Goal: Information Seeking & Learning: Learn about a topic

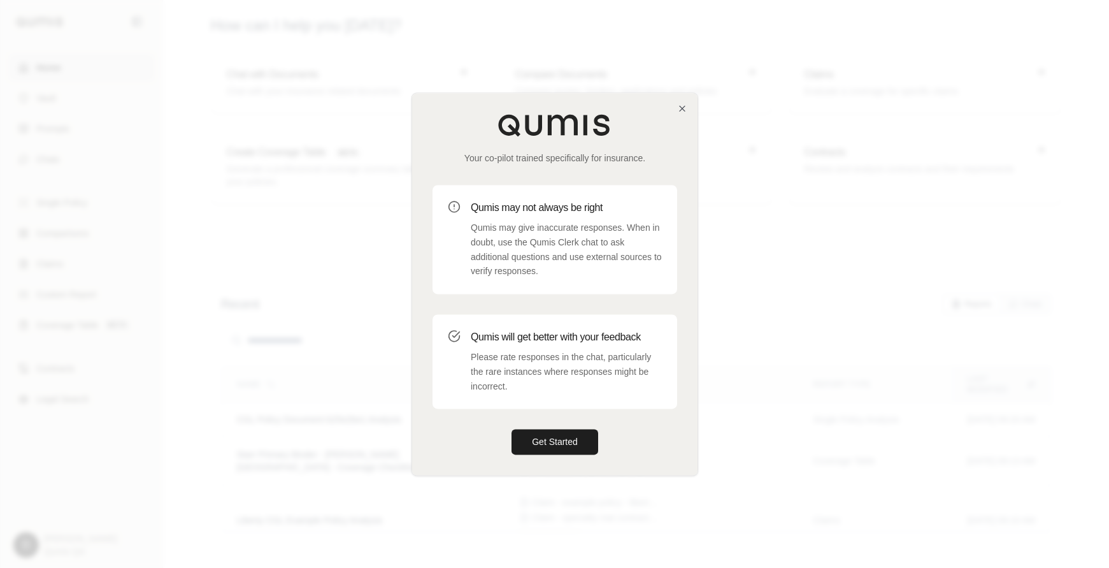
click at [566, 231] on div at bounding box center [554, 284] width 1109 height 568
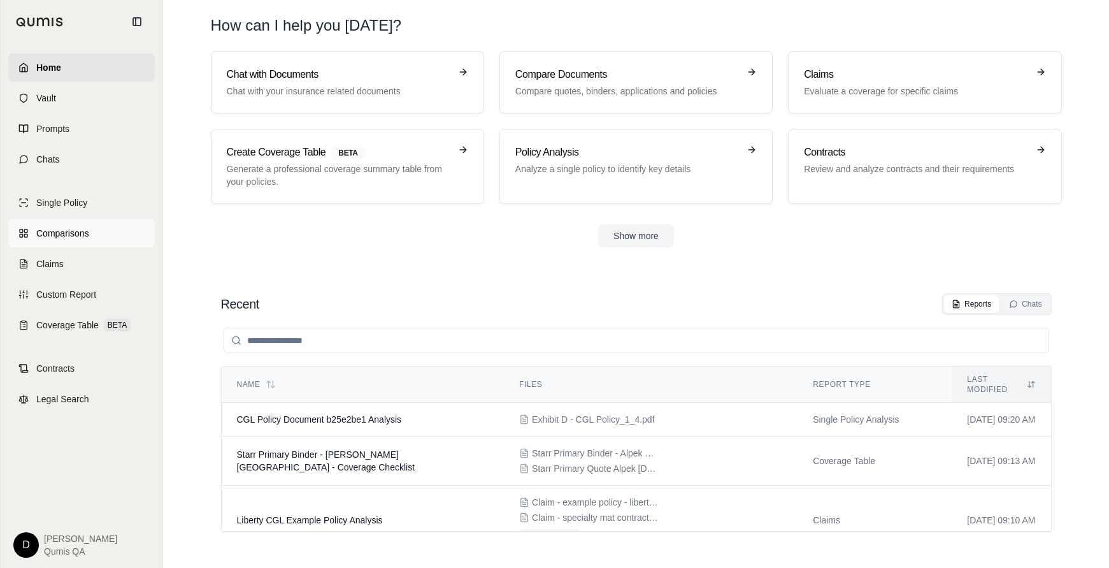
click at [74, 239] on span "Comparisons" at bounding box center [62, 233] width 52 height 13
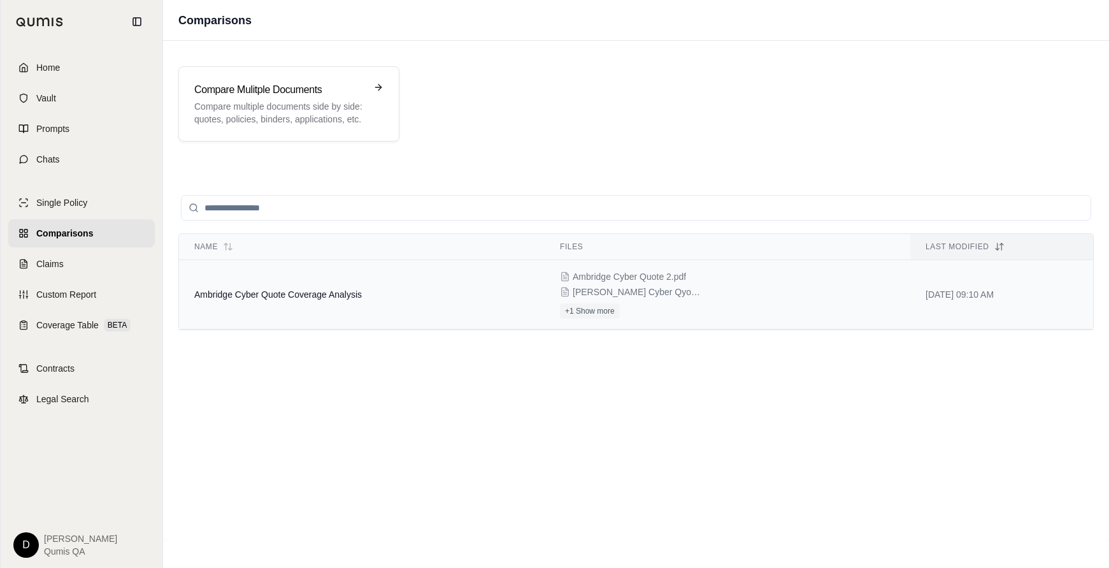
click at [277, 289] on td "Ambridge Cyber Quote Coverage Analysis" at bounding box center [362, 294] width 366 height 69
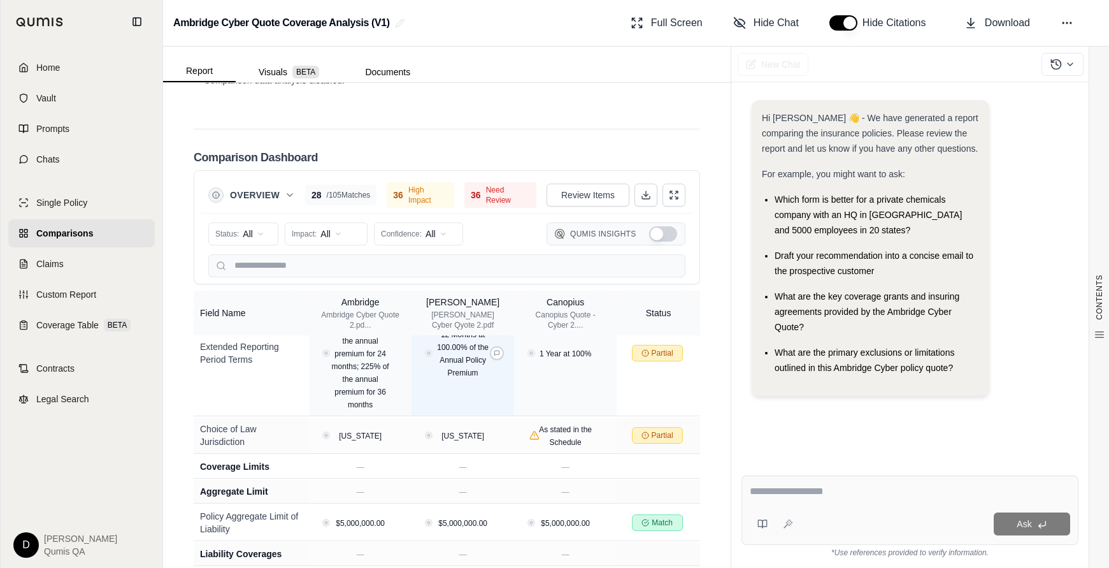
scroll to position [530, 0]
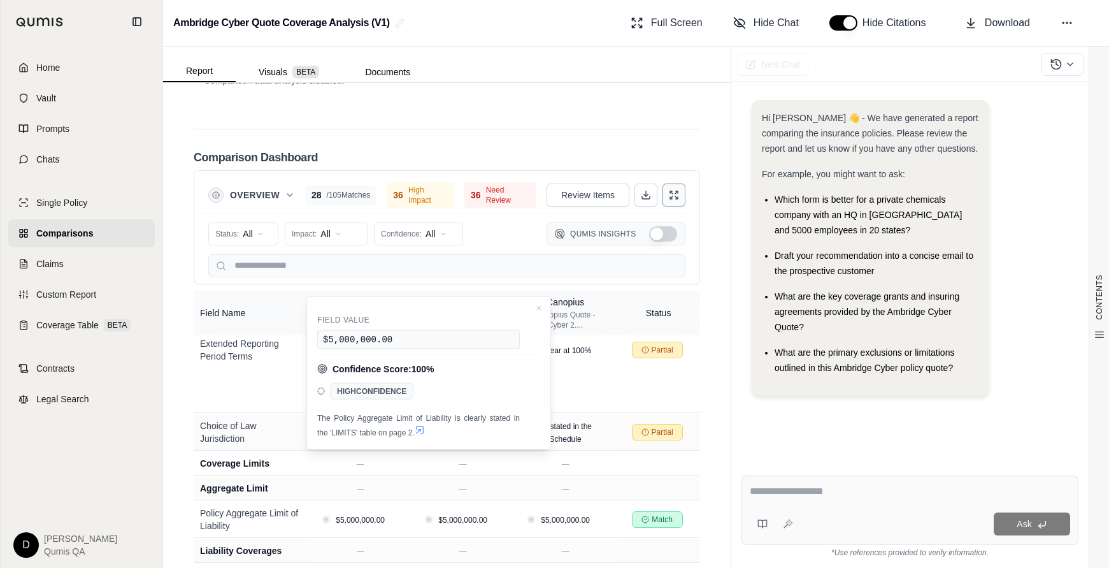
click at [566, 190] on icon at bounding box center [674, 195] width 10 height 10
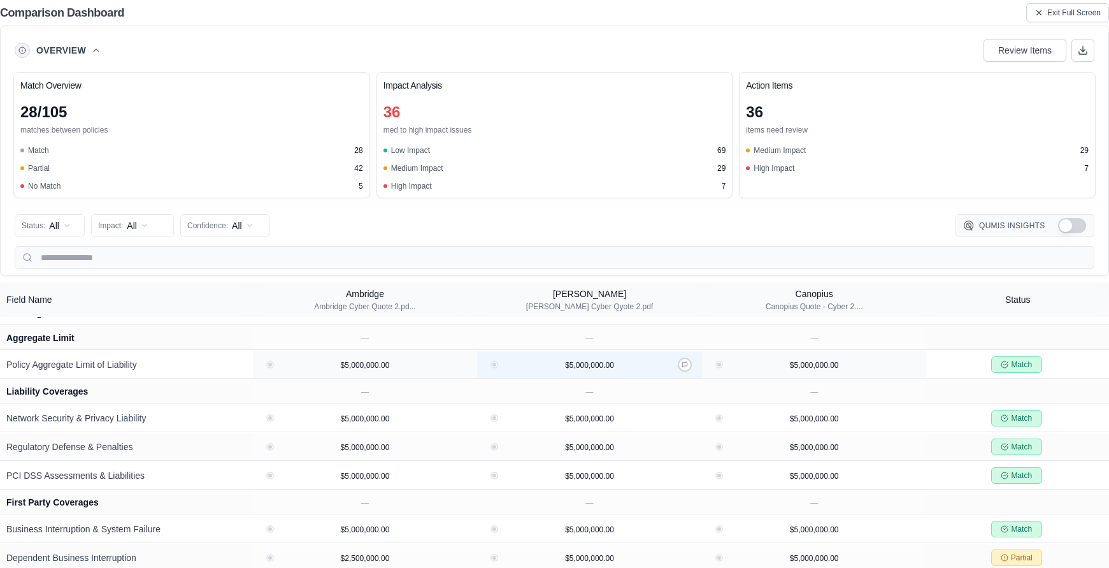
scroll to position [485, 0]
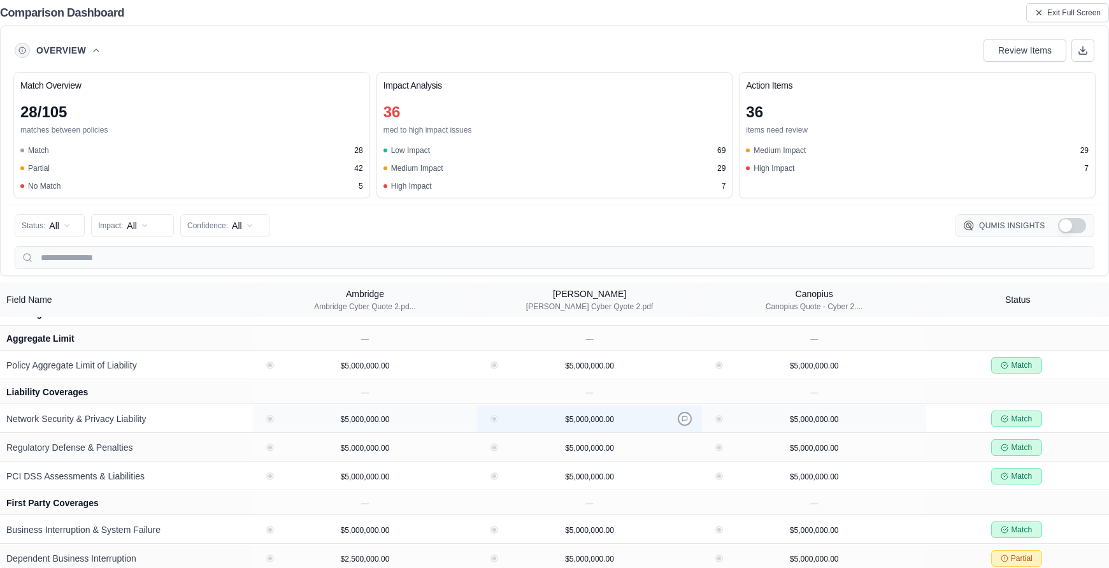
click at [566, 421] on icon at bounding box center [684, 418] width 5 height 5
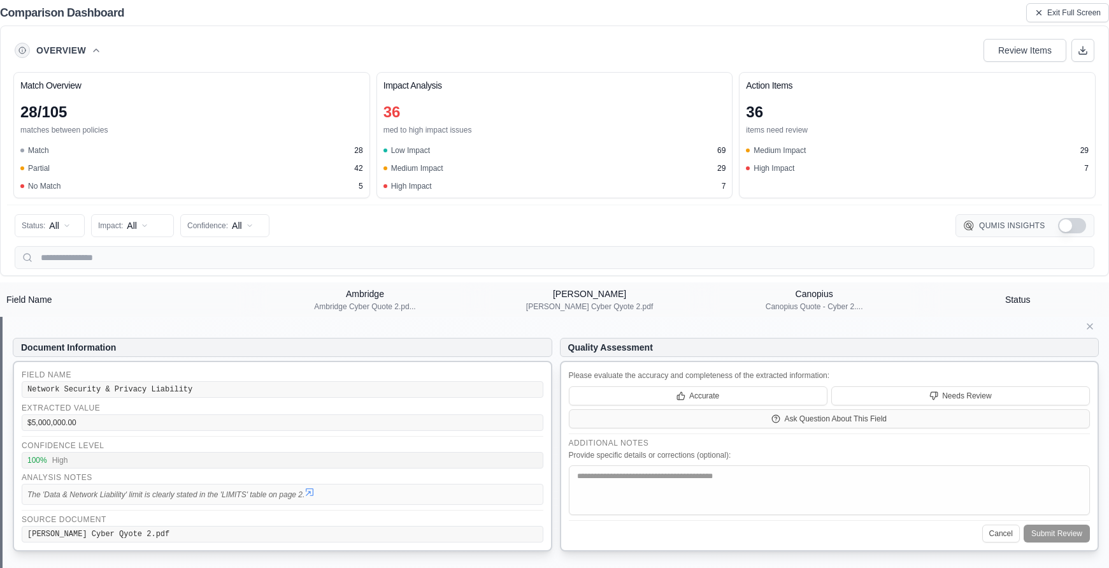
scroll to position [611, 0]
click at [315, 487] on icon at bounding box center [310, 489] width 10 height 10
type input "*"
click at [309, 493] on icon at bounding box center [310, 489] width 10 height 10
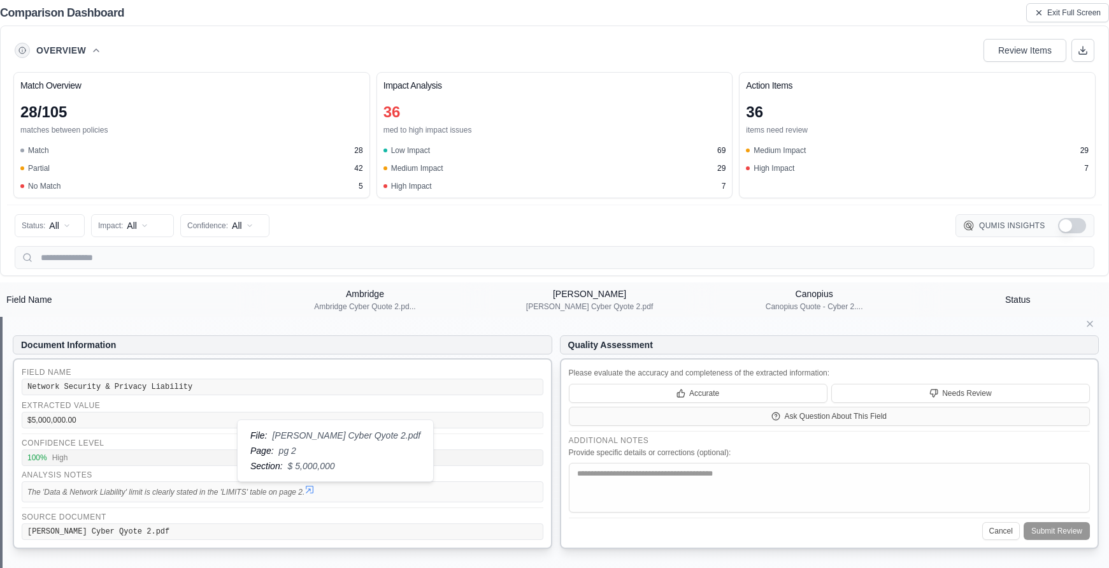
click at [309, 493] on icon at bounding box center [310, 489] width 10 height 10
click at [311, 489] on icon at bounding box center [310, 490] width 8 height 8
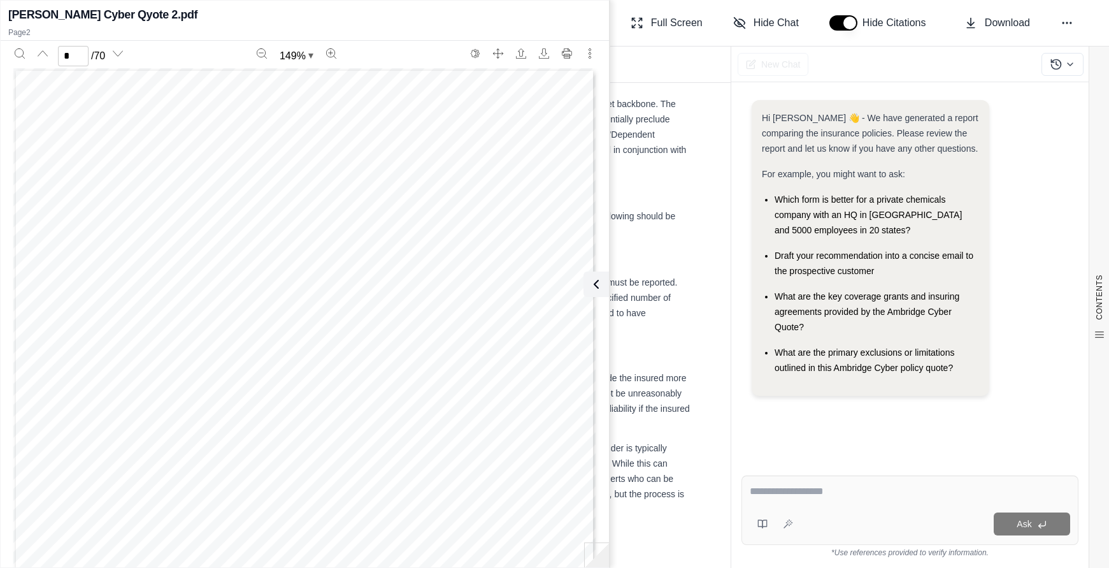
scroll to position [792, 0]
click at [566, 278] on icon at bounding box center [593, 284] width 15 height 15
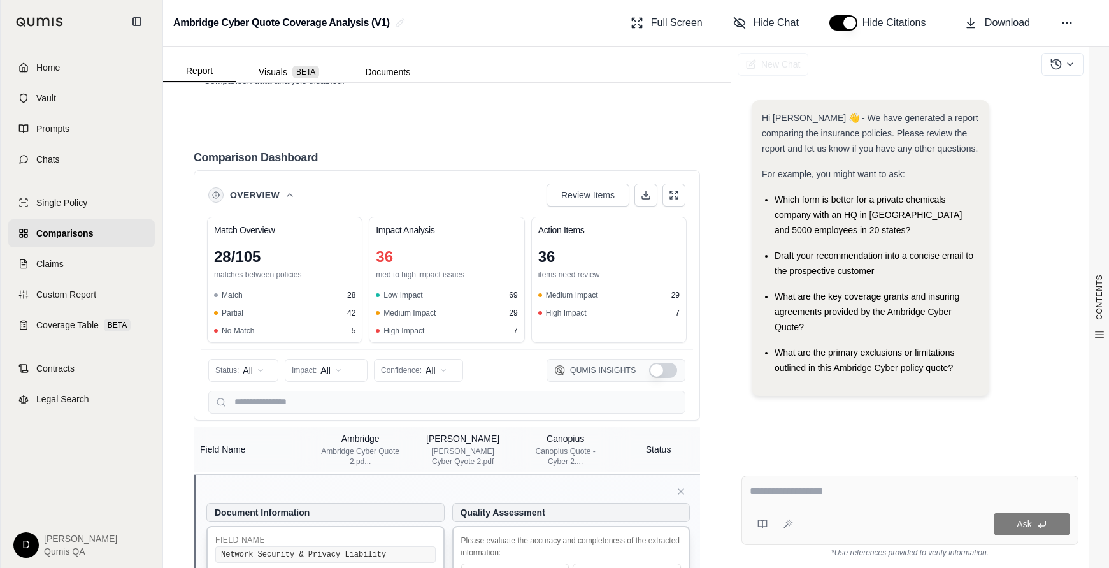
scroll to position [887, 0]
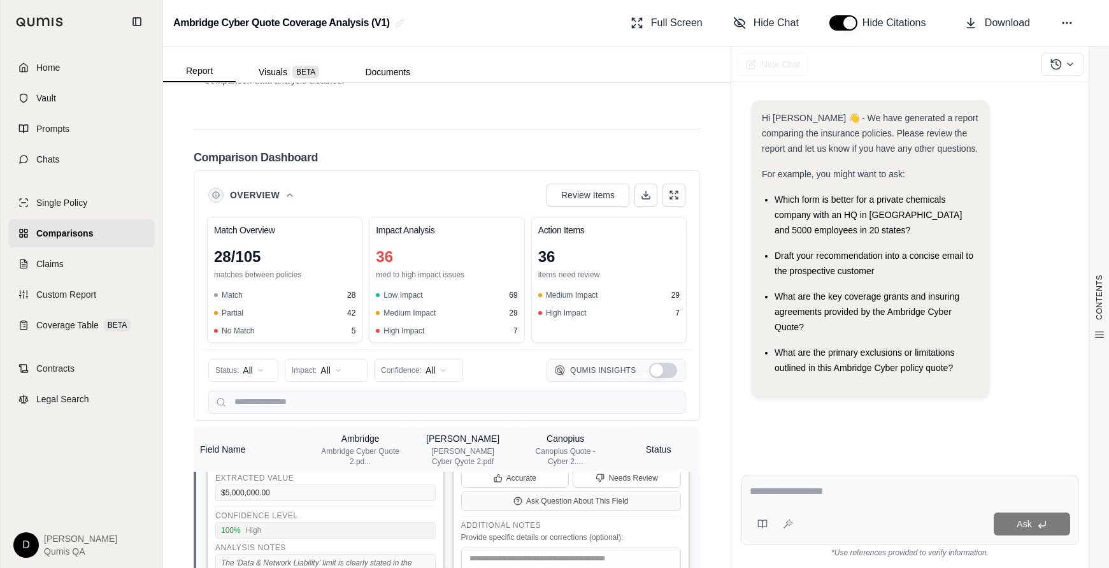
click at [312, 567] on icon at bounding box center [311, 574] width 10 height 10
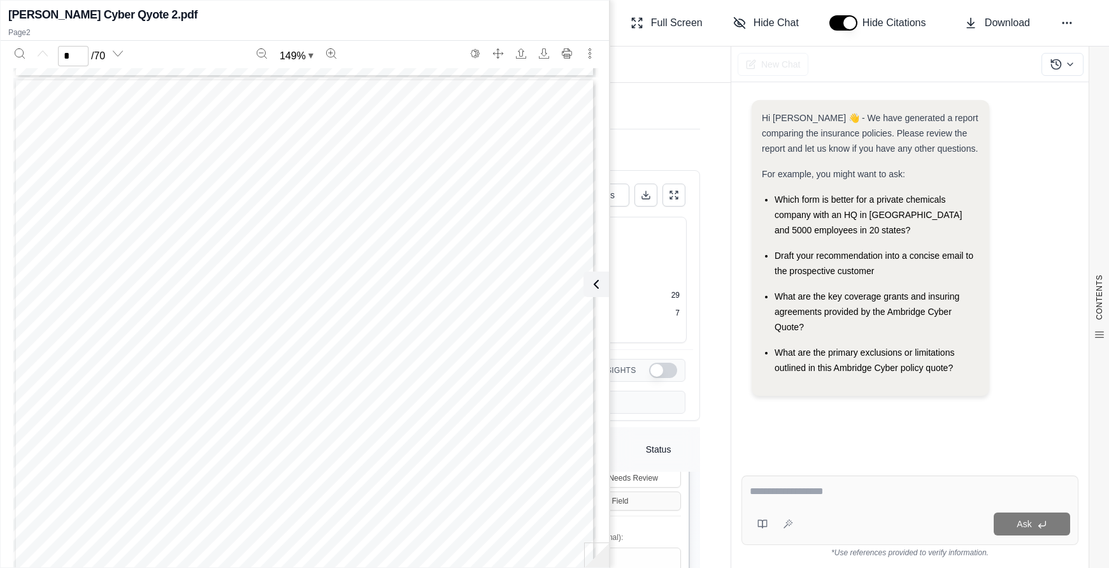
scroll to position [754, 0]
type input "*"
click at [566, 292] on button at bounding box center [593, 283] width 25 height 25
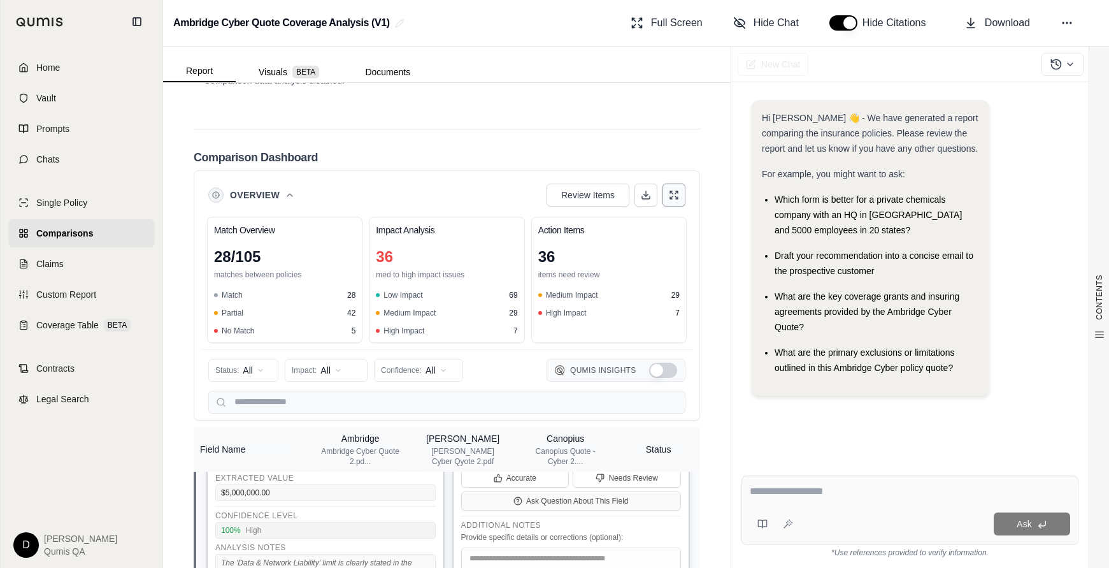
click at [566, 190] on icon at bounding box center [674, 195] width 10 height 10
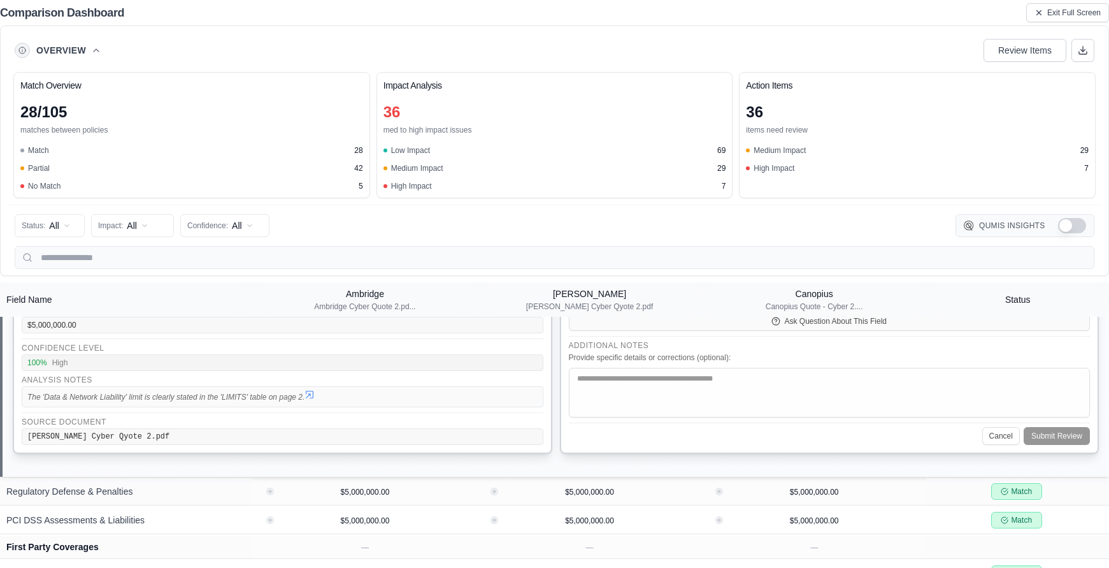
click at [310, 398] on icon at bounding box center [310, 394] width 10 height 10
type input "*"
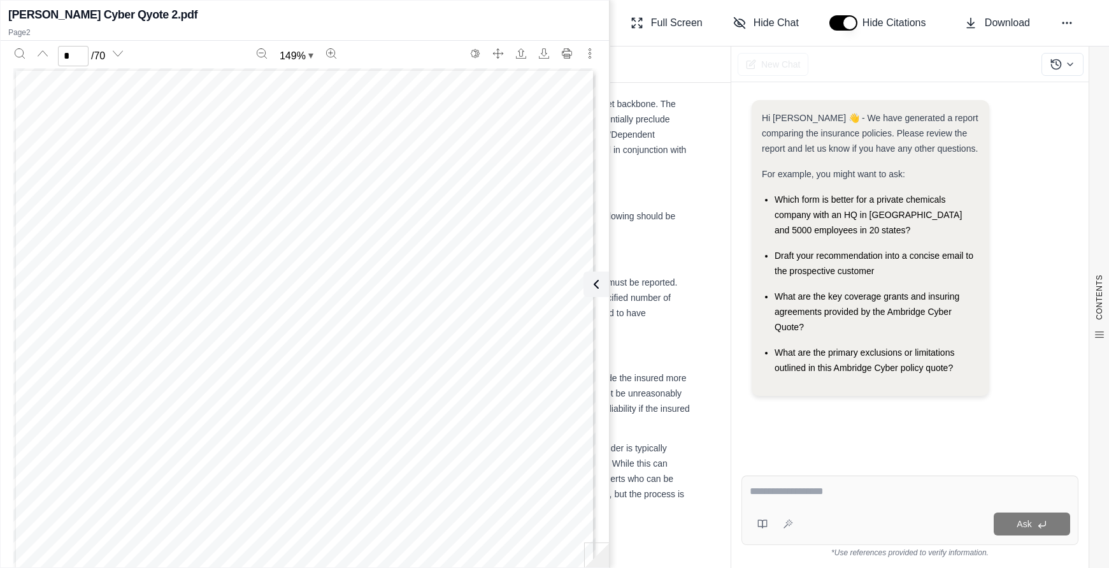
scroll to position [741, 0]
click at [566, 285] on li "All Policies : All policies will have strict requirements for how and when a cl…" at bounding box center [459, 305] width 461 height 61
click at [566, 282] on icon at bounding box center [594, 284] width 4 height 8
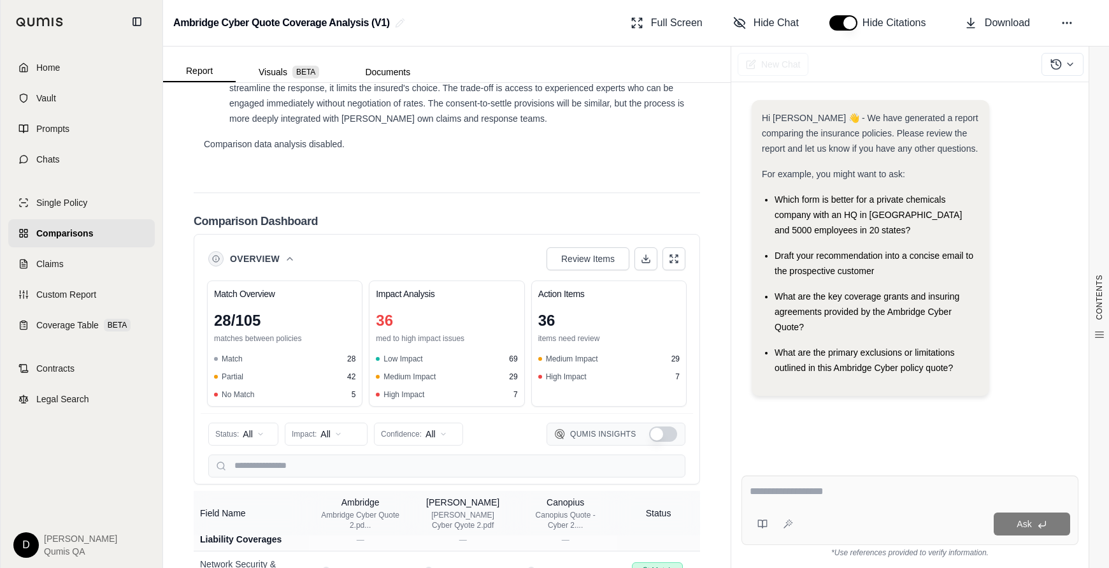
scroll to position [3239, 0]
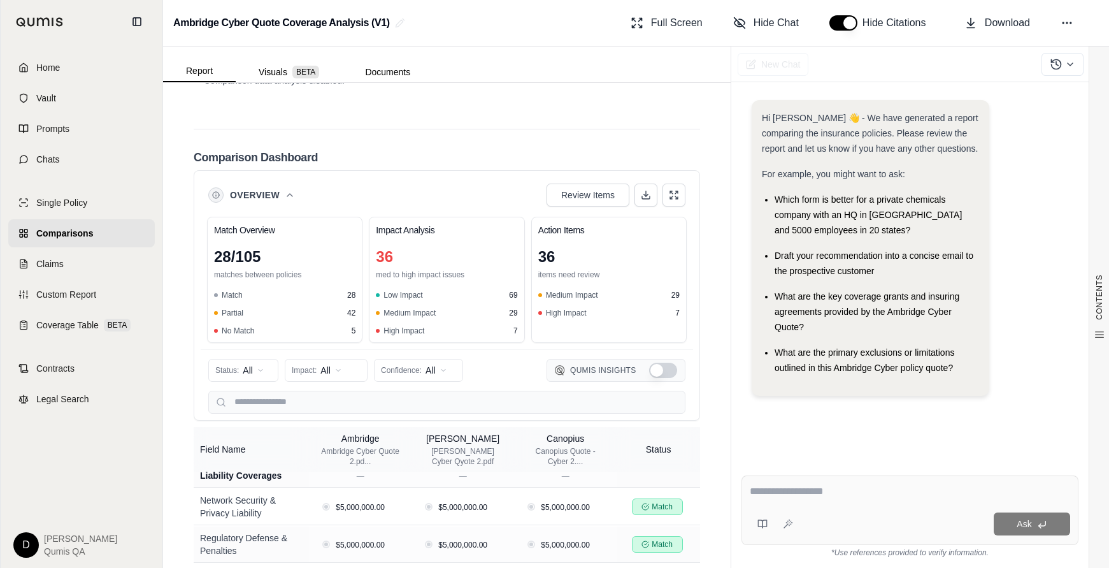
click at [283, 189] on button "Overview" at bounding box center [262, 195] width 65 height 13
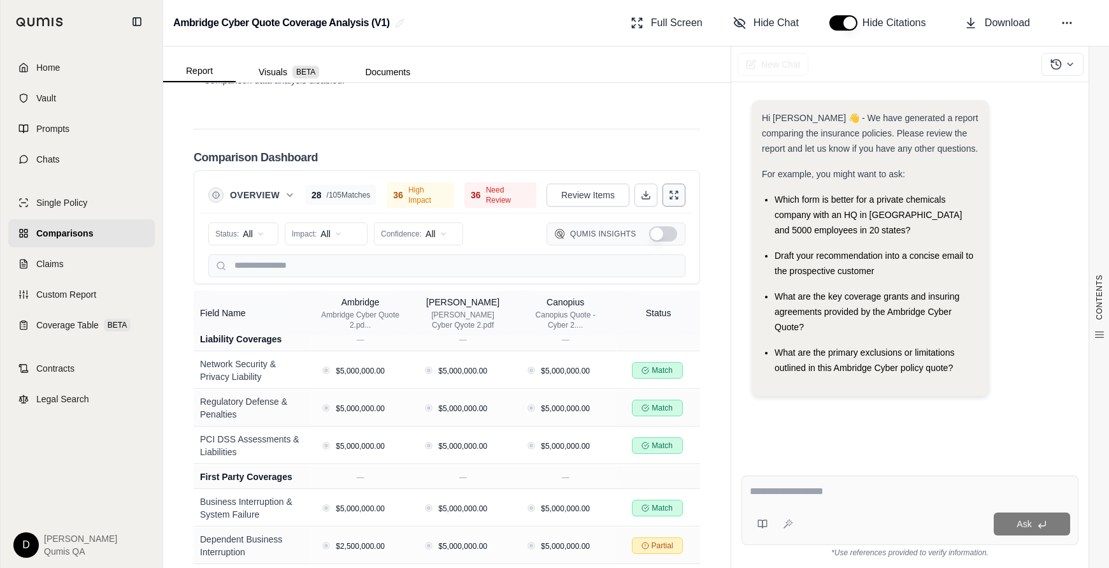
click at [566, 190] on icon at bounding box center [674, 195] width 10 height 10
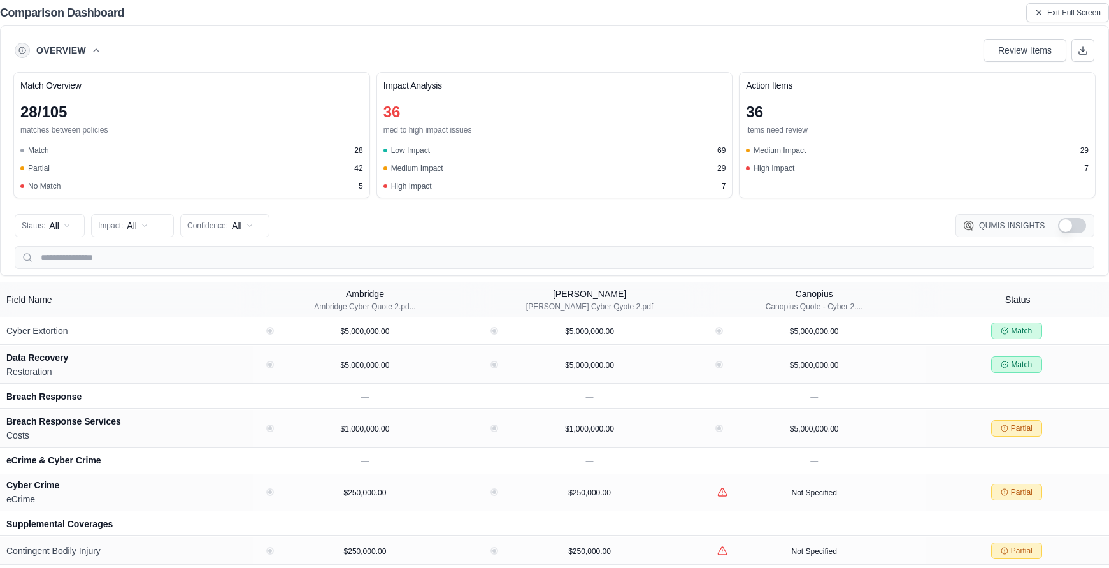
scroll to position [569, 0]
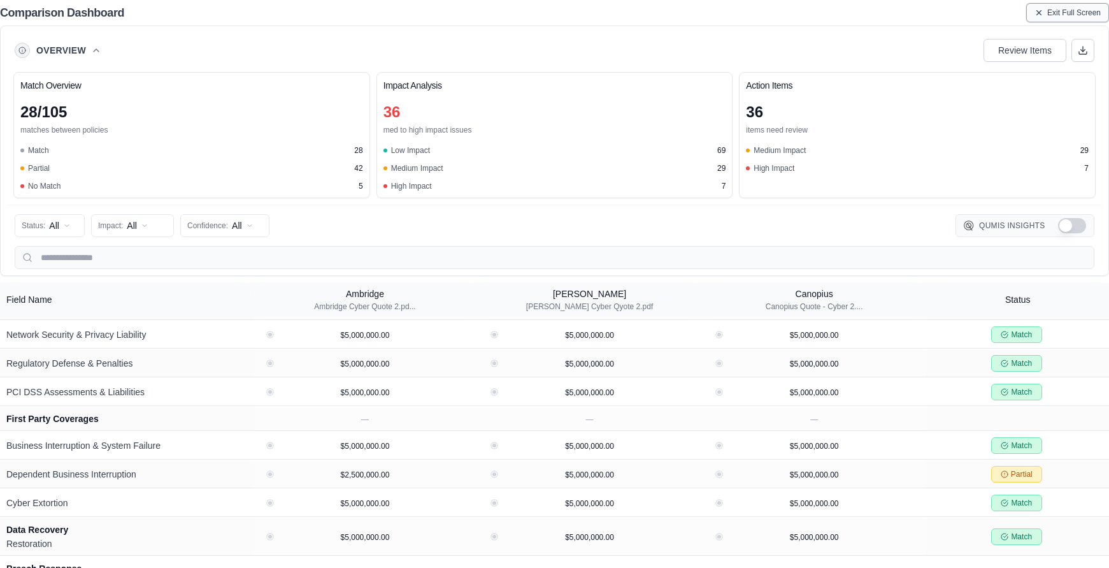
click at [566, 10] on span "Exit Full Screen" at bounding box center [1075, 13] width 54 height 10
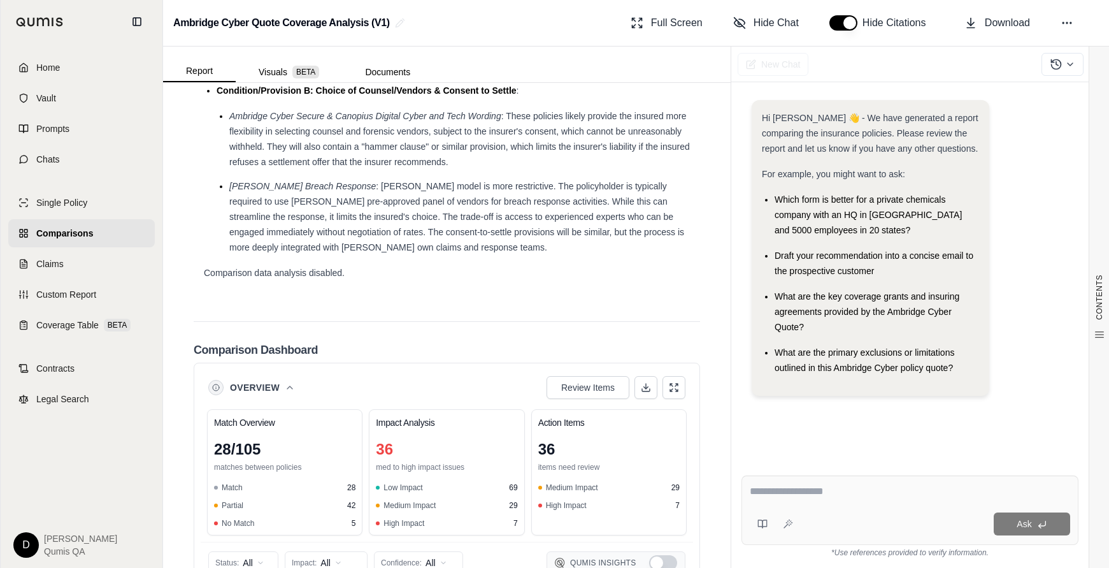
scroll to position [3239, 0]
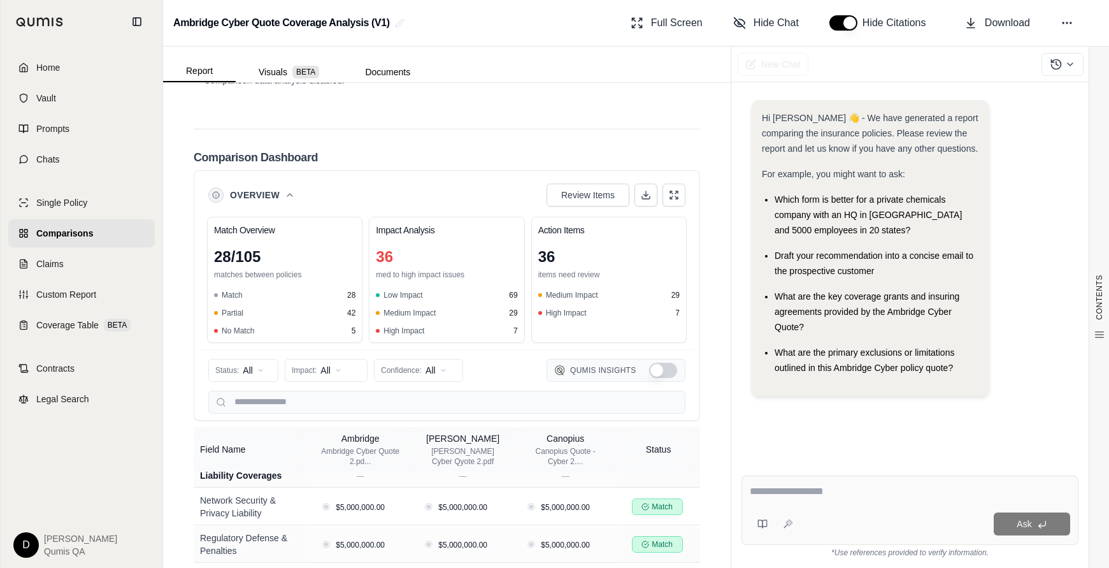
click at [285, 190] on icon at bounding box center [290, 195] width 10 height 10
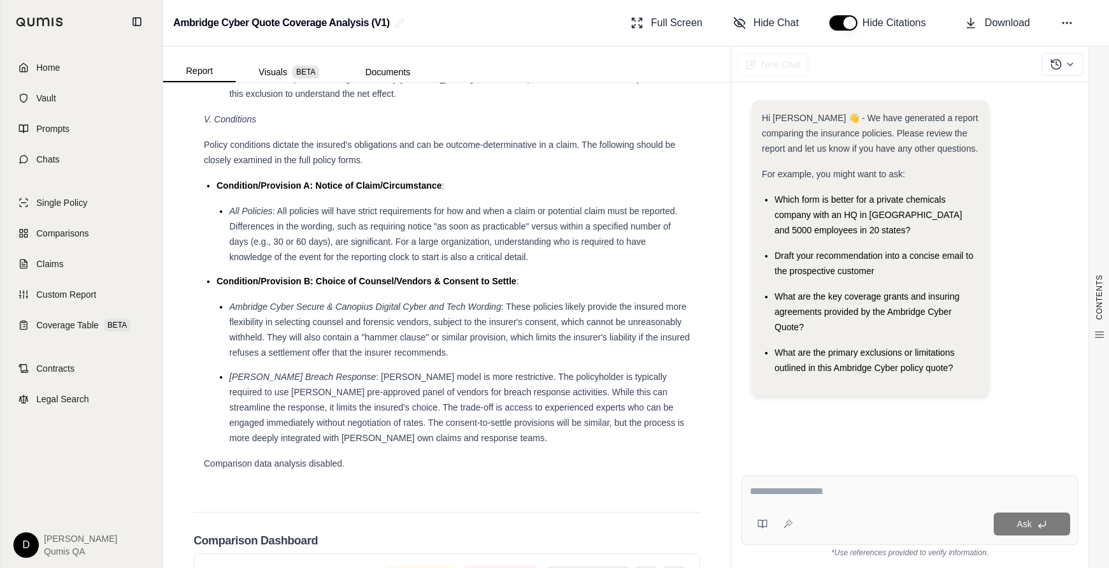
scroll to position [3239, 0]
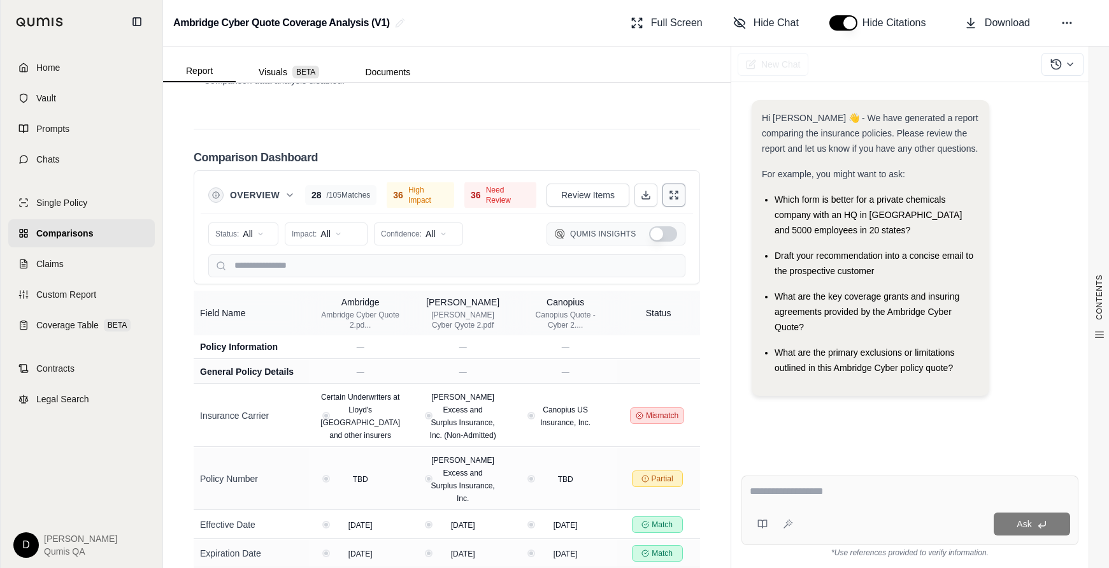
click at [677, 190] on icon at bounding box center [674, 195] width 10 height 10
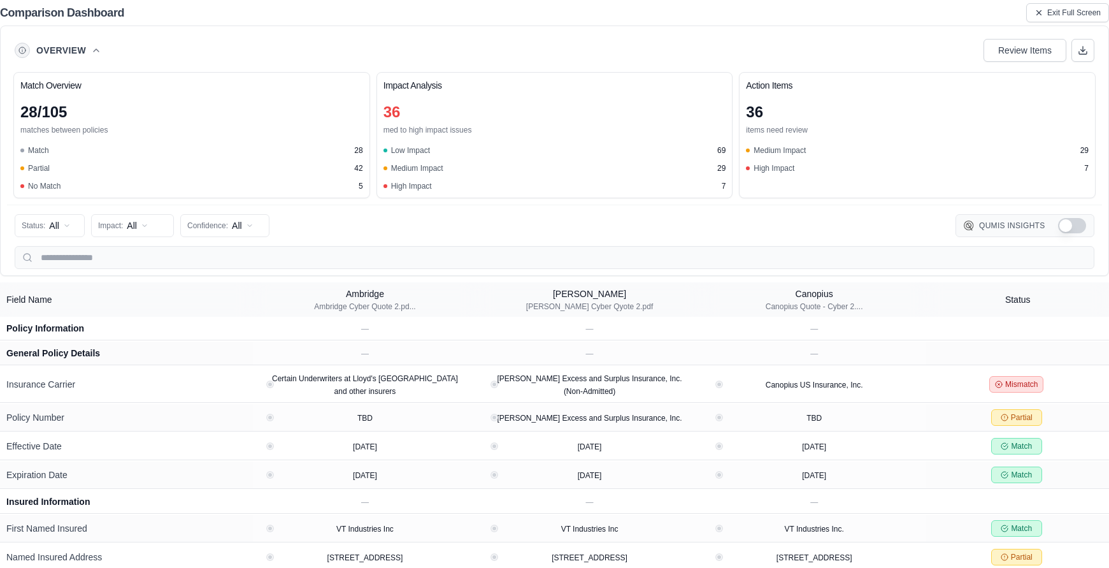
scroll to position [2785, 0]
click at [1045, 20] on button "Exit Full Screen" at bounding box center [1068, 12] width 83 height 19
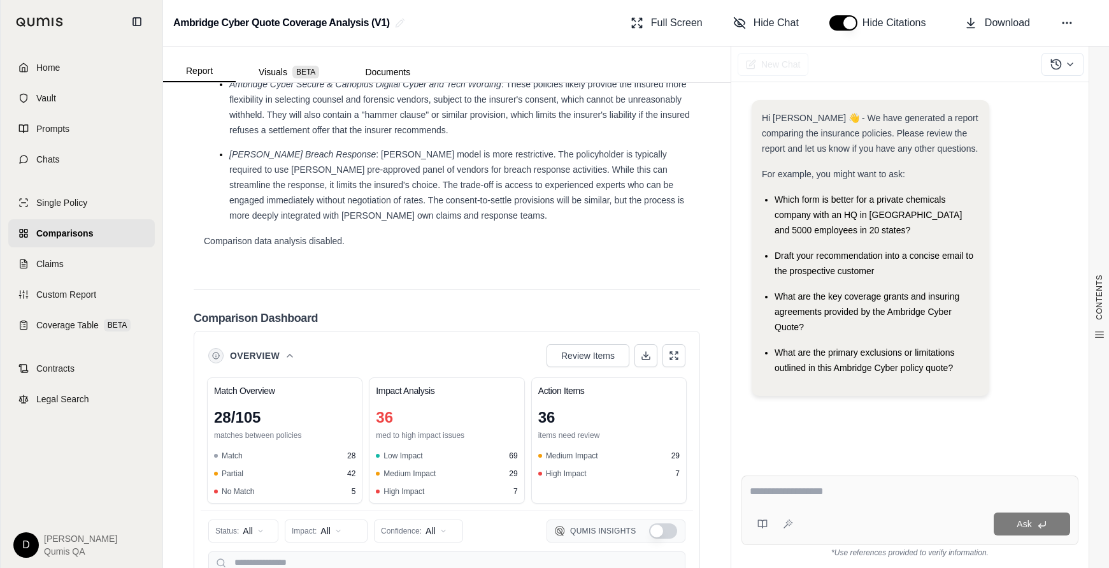
scroll to position [3239, 0]
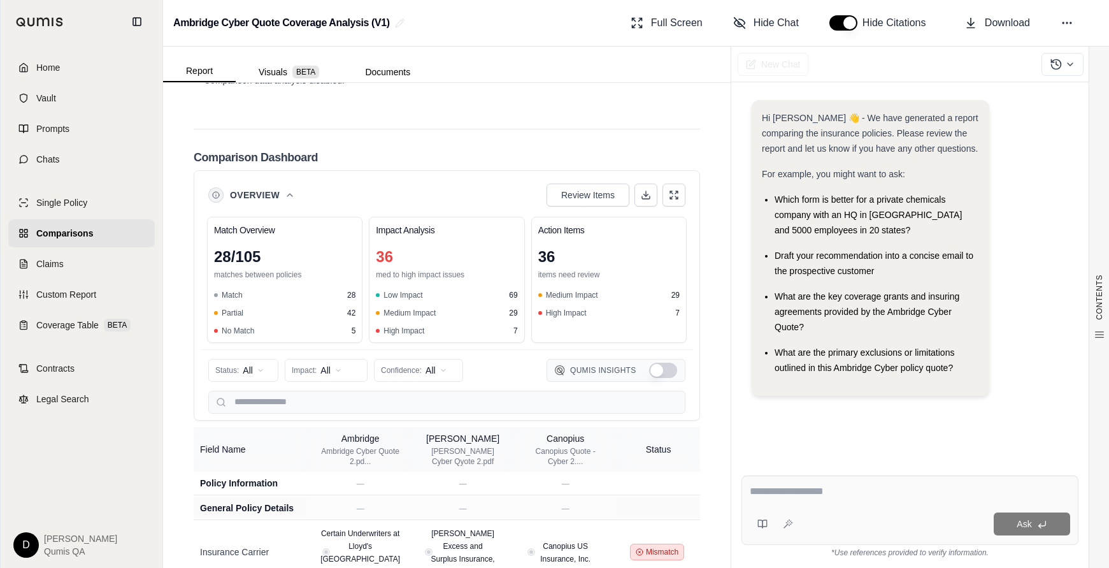
click at [266, 189] on span "Overview" at bounding box center [255, 195] width 50 height 13
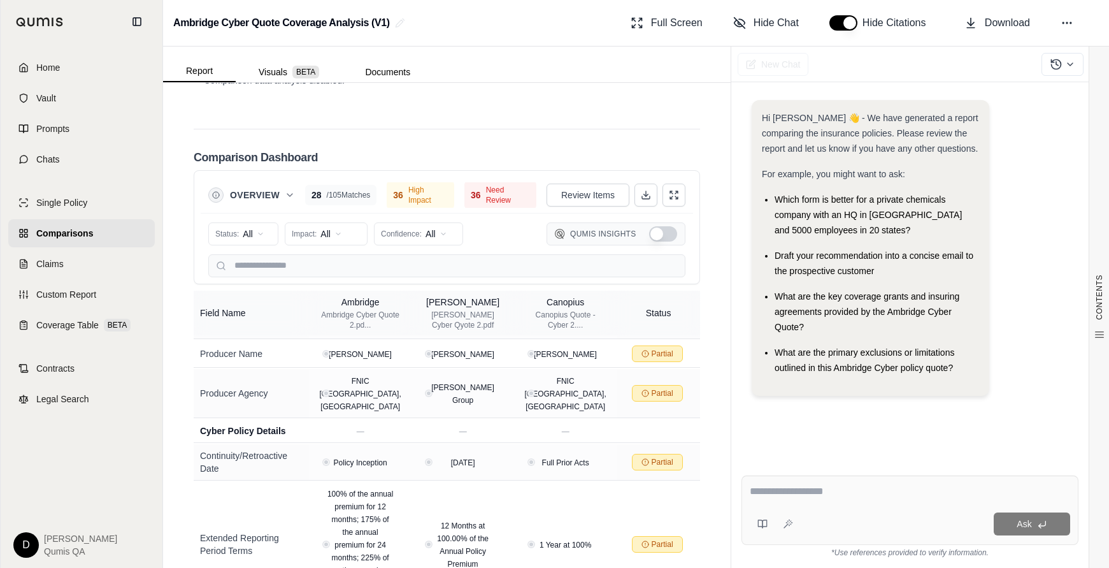
scroll to position [342, 0]
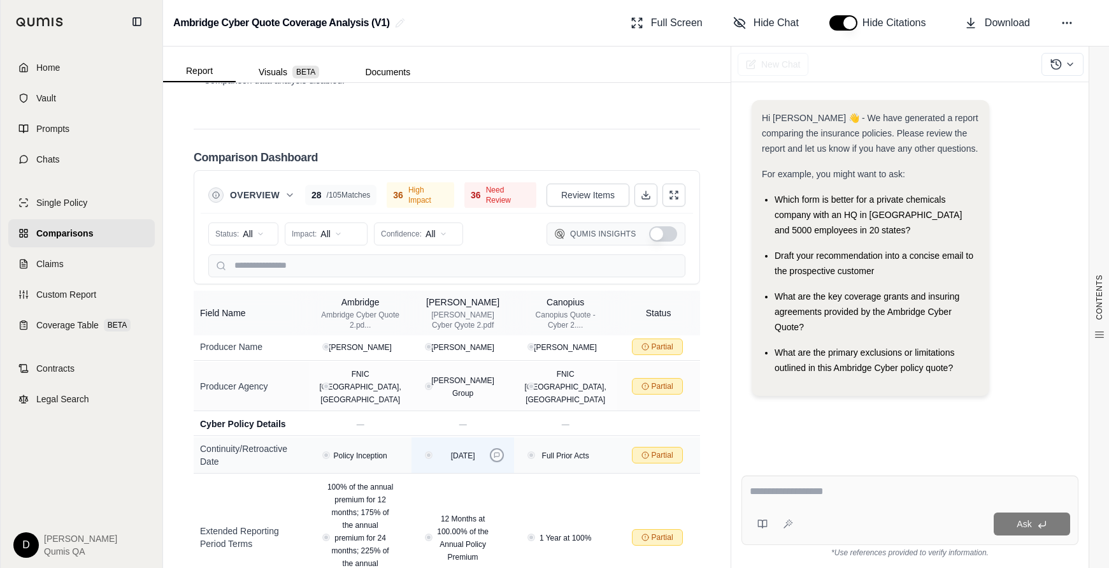
click at [499, 452] on icon at bounding box center [496, 454] width 5 height 5
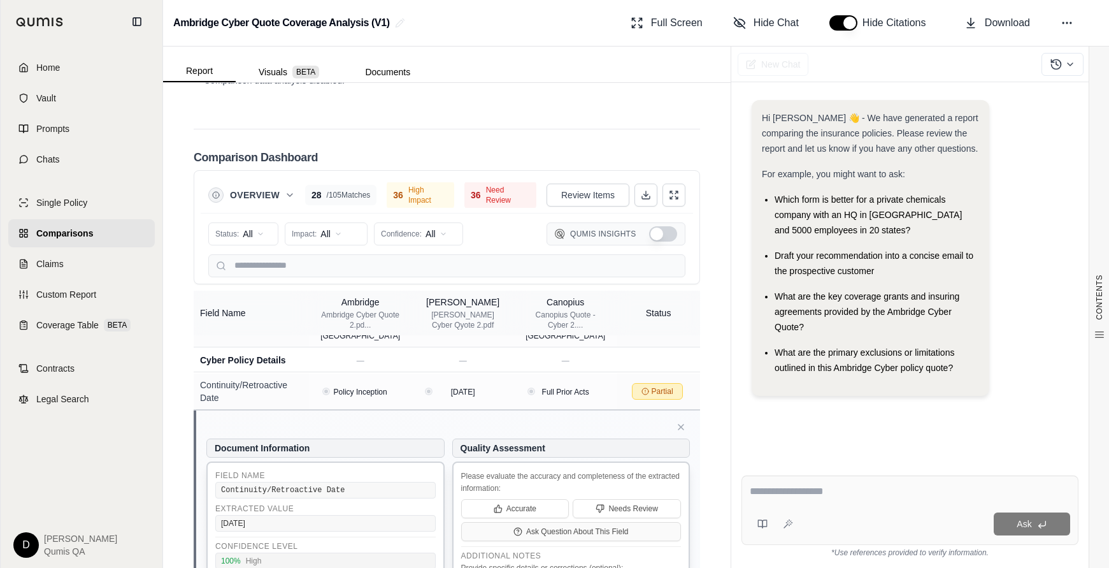
scroll to position [401, 0]
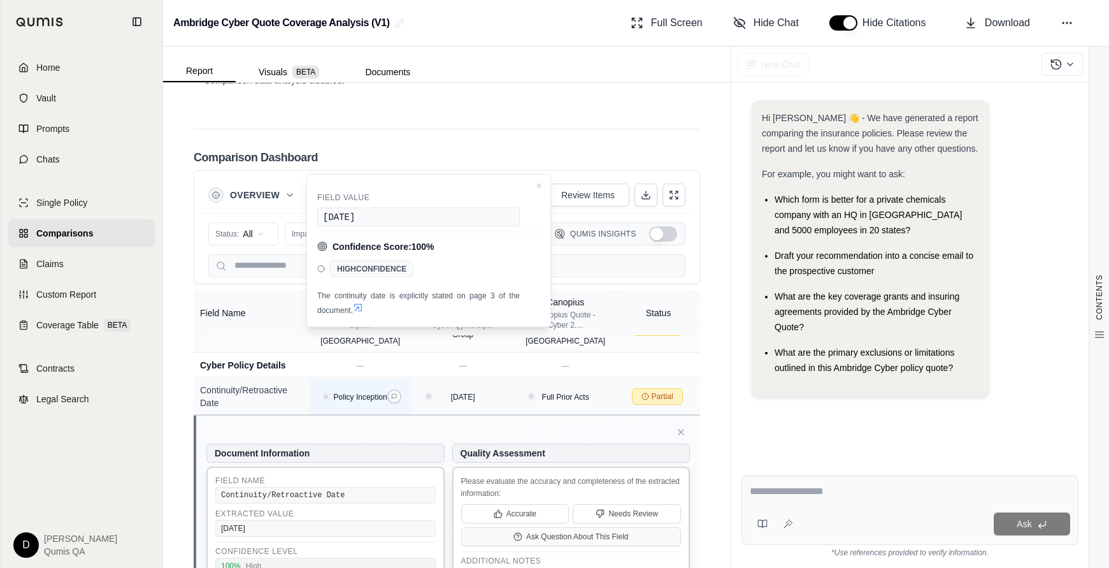
click at [387, 390] on div "Policy Inception" at bounding box center [361, 396] width 66 height 13
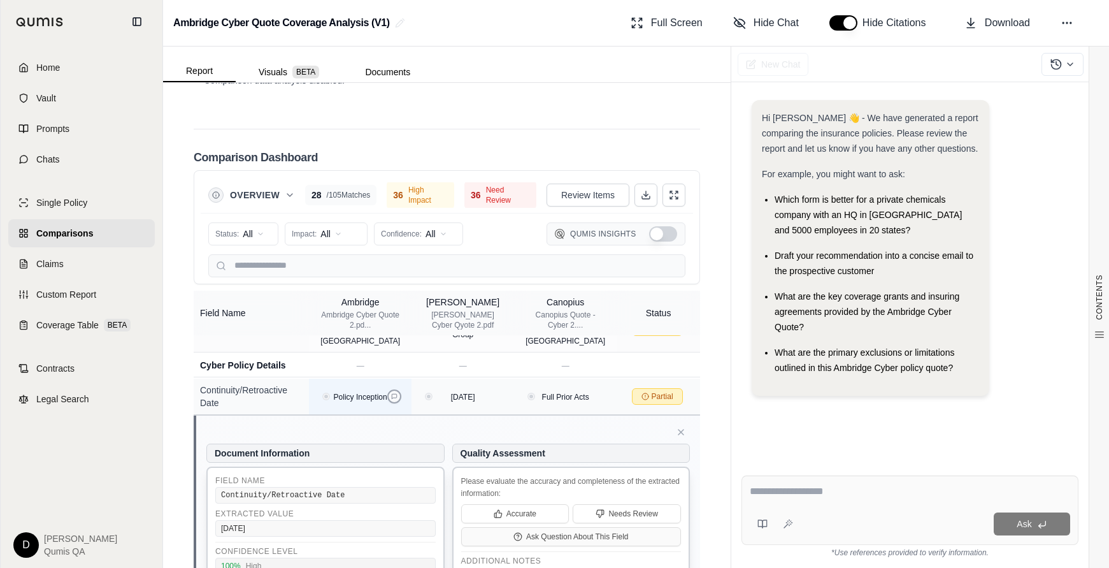
click at [396, 393] on icon at bounding box center [394, 396] width 6 height 6
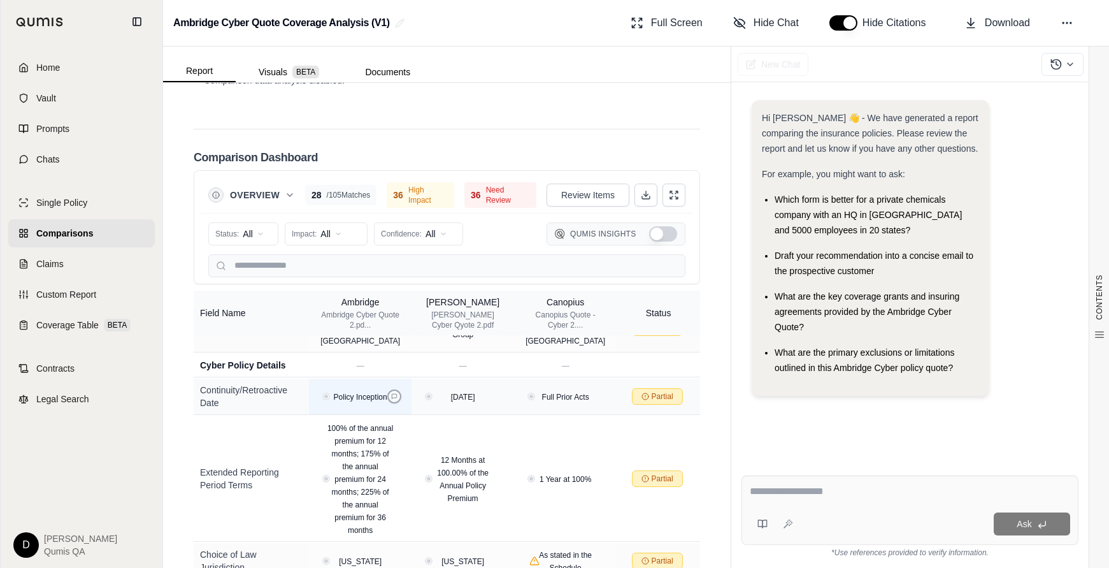
click at [394, 393] on icon at bounding box center [394, 396] width 6 height 6
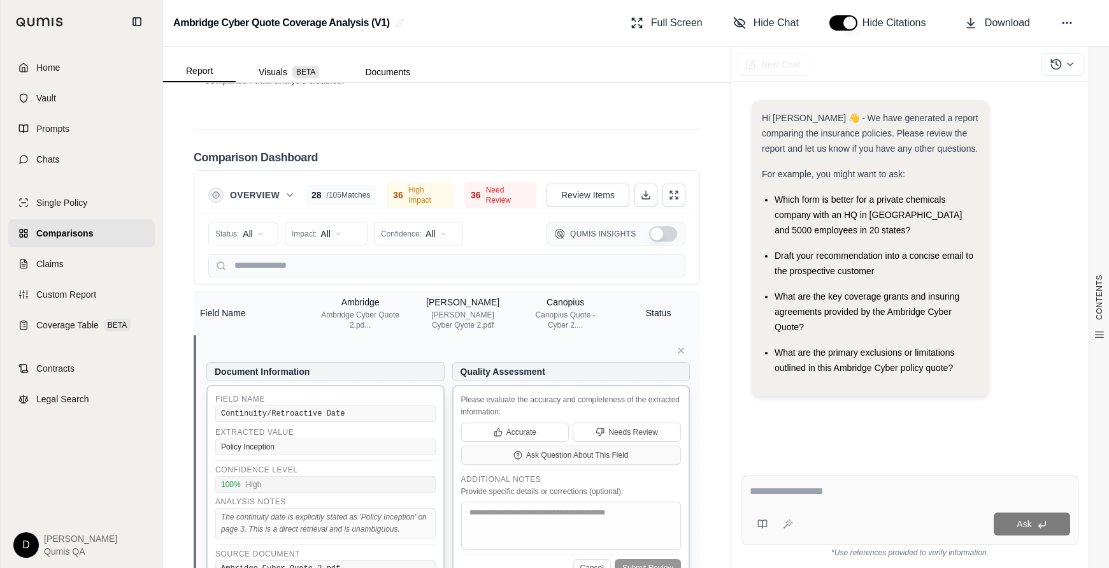
scroll to position [436, 0]
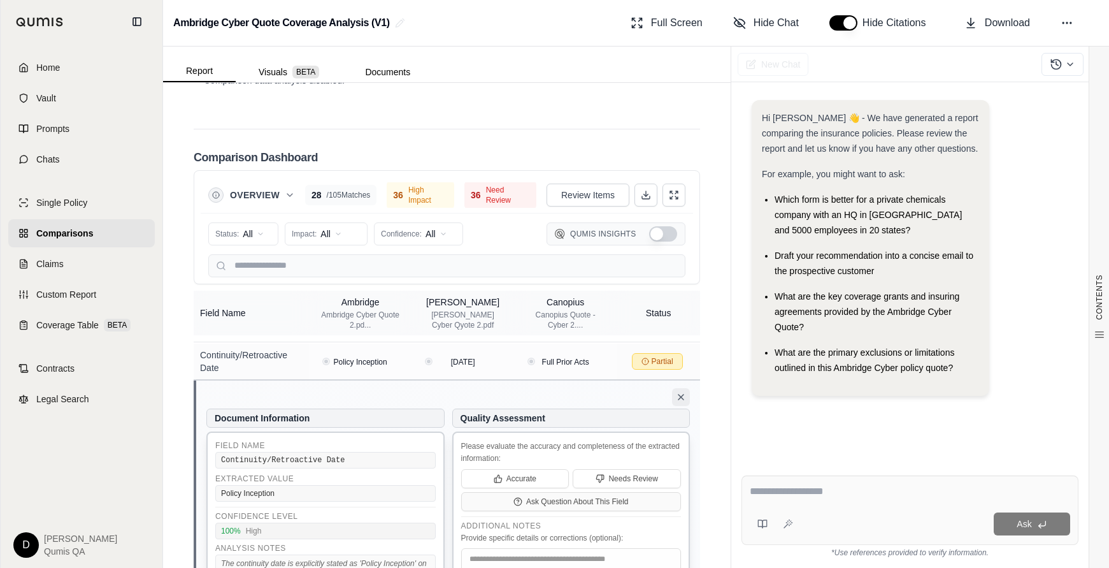
click at [681, 392] on icon at bounding box center [681, 397] width 10 height 10
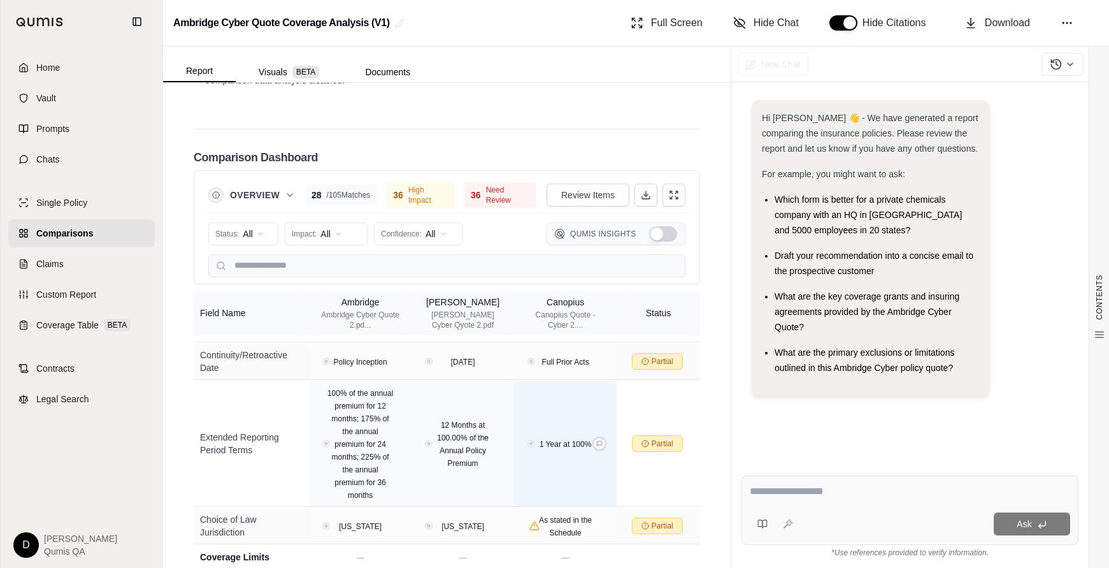
scroll to position [396, 0]
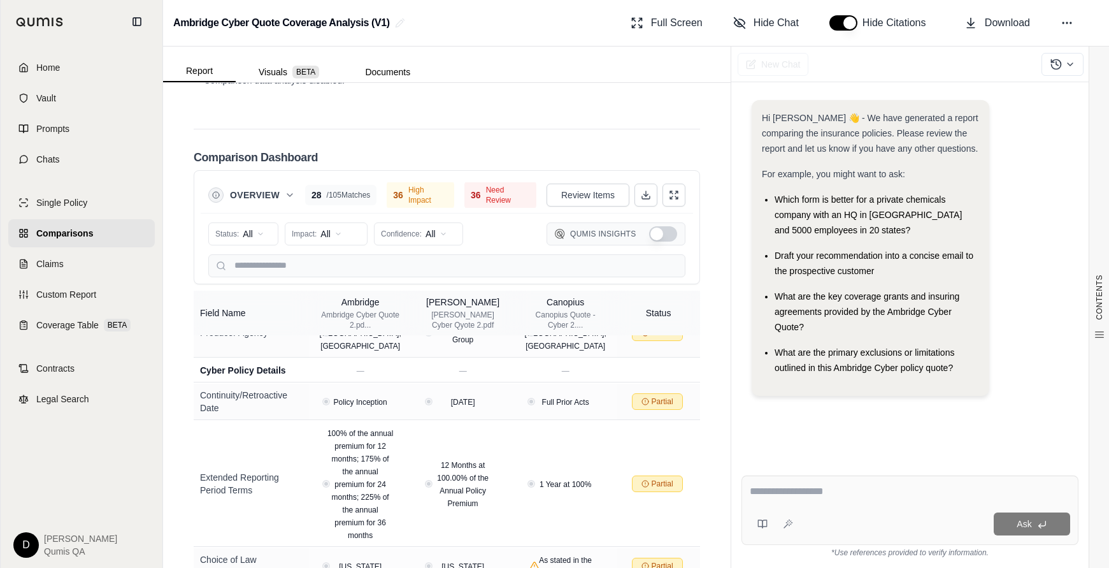
click at [669, 177] on div "Overview 28 / 105 Matches 36 High Impact 36 Need Review Review Items" at bounding box center [447, 195] width 493 height 36
click at [679, 184] on button at bounding box center [674, 195] width 23 height 23
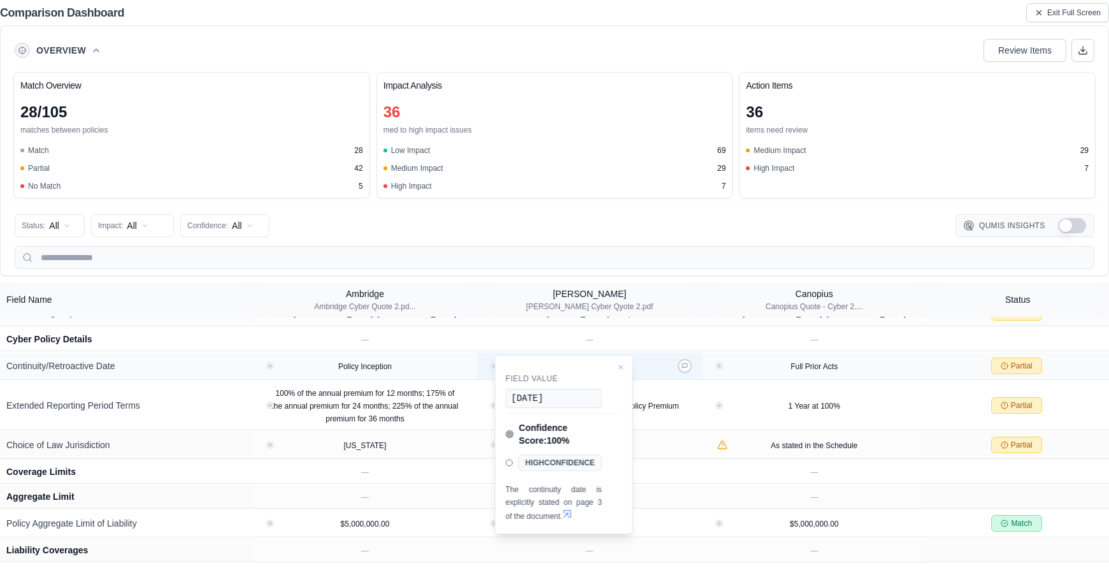
click at [491, 366] on button "View confidence details" at bounding box center [494, 365] width 15 height 15
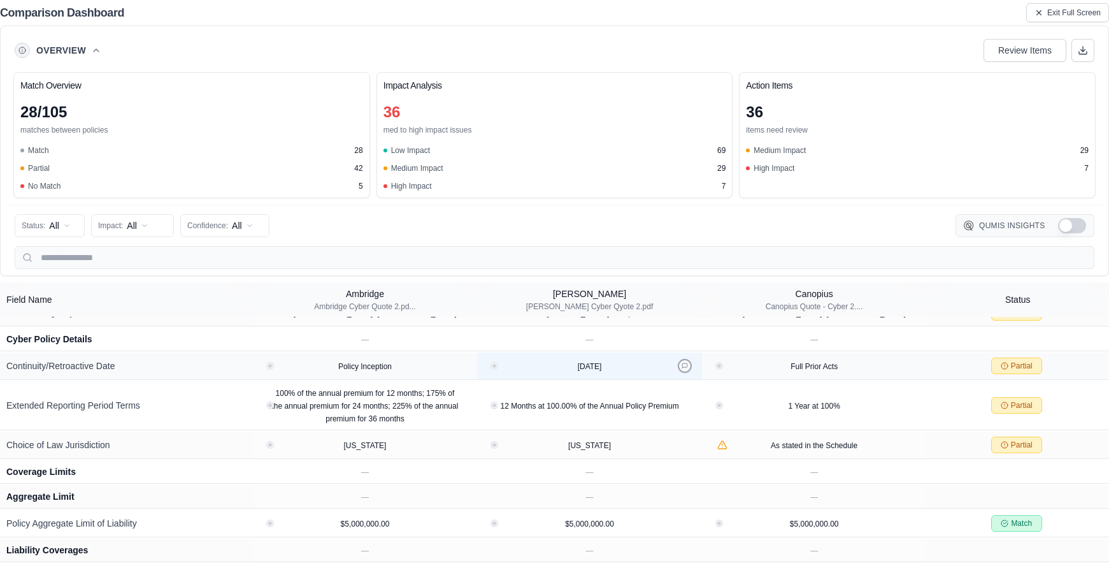
click at [684, 364] on icon at bounding box center [685, 366] width 6 height 6
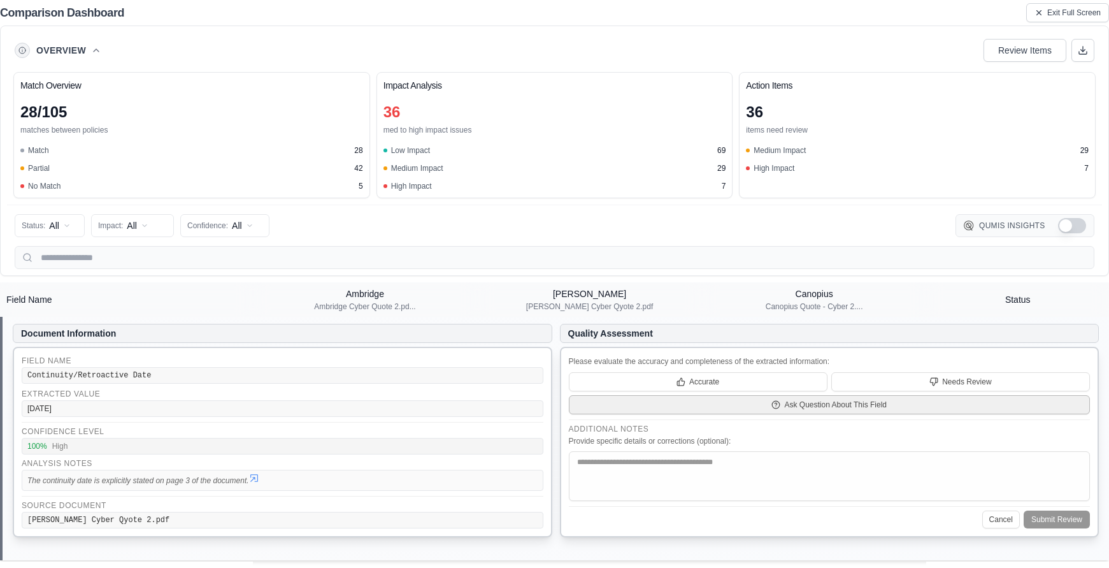
scroll to position [414, 0]
click at [1061, 13] on span "Exit Full Screen" at bounding box center [1075, 13] width 54 height 10
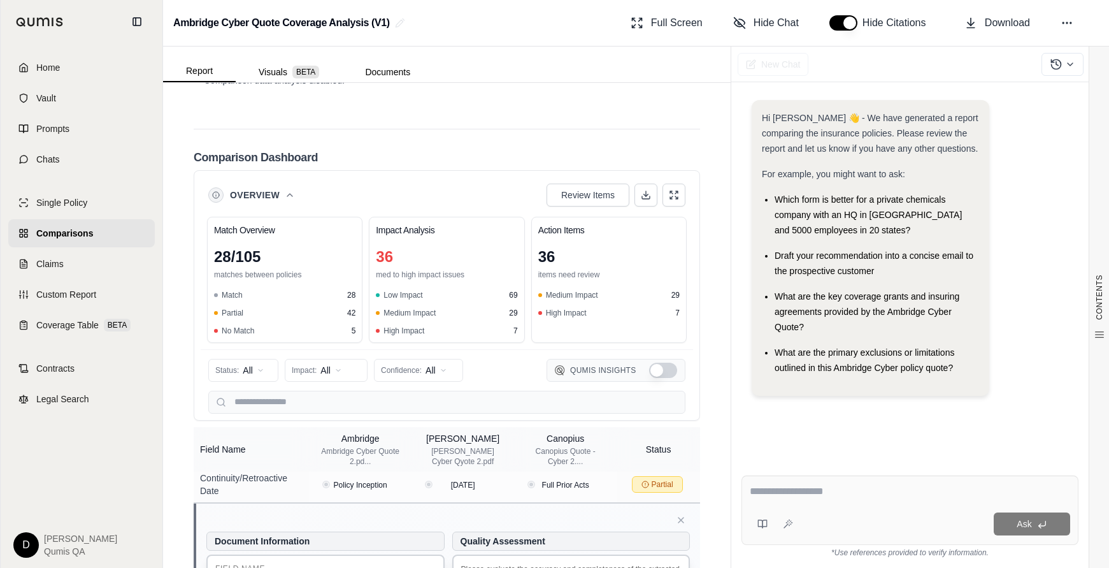
scroll to position [447, 0]
click at [679, 519] on icon at bounding box center [681, 521] width 5 height 5
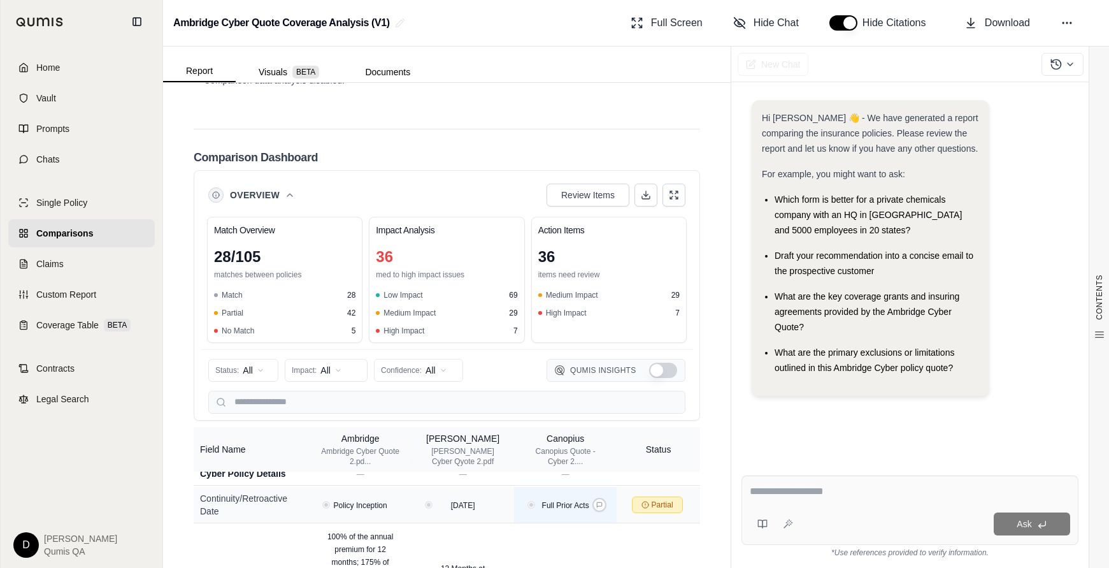
scroll to position [429, 0]
click at [574, 189] on span "Review Items" at bounding box center [588, 195] width 54 height 13
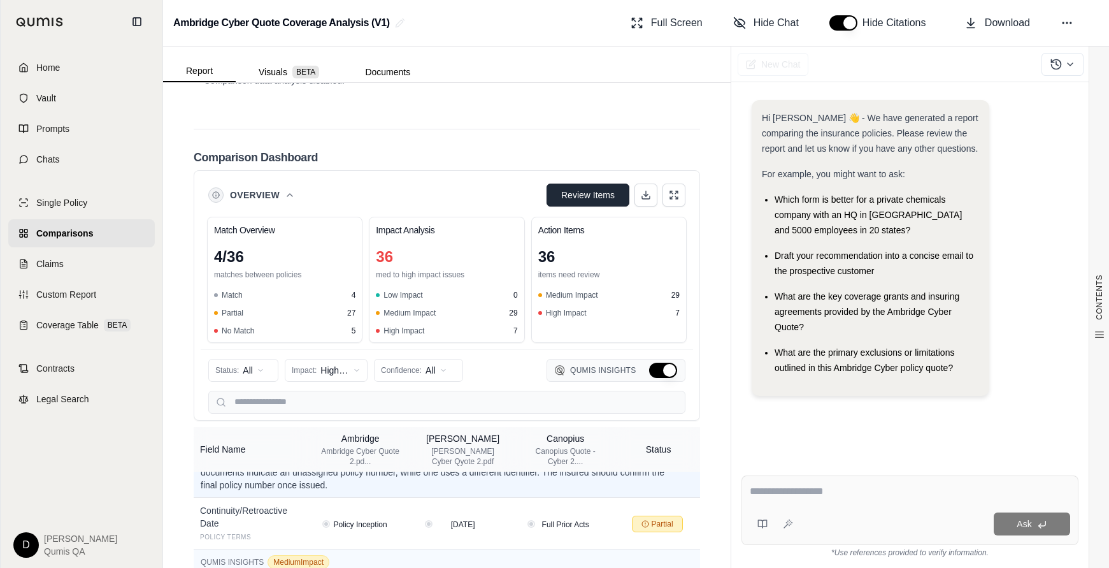
click at [574, 189] on span "Review Items" at bounding box center [588, 195] width 54 height 13
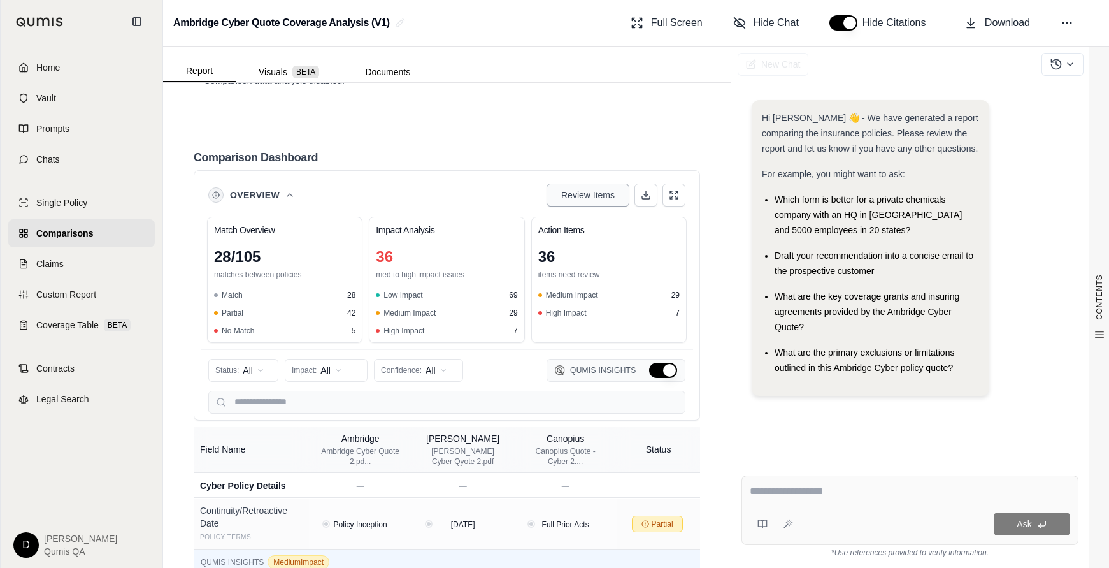
click at [574, 189] on span "Review Items" at bounding box center [588, 195] width 54 height 13
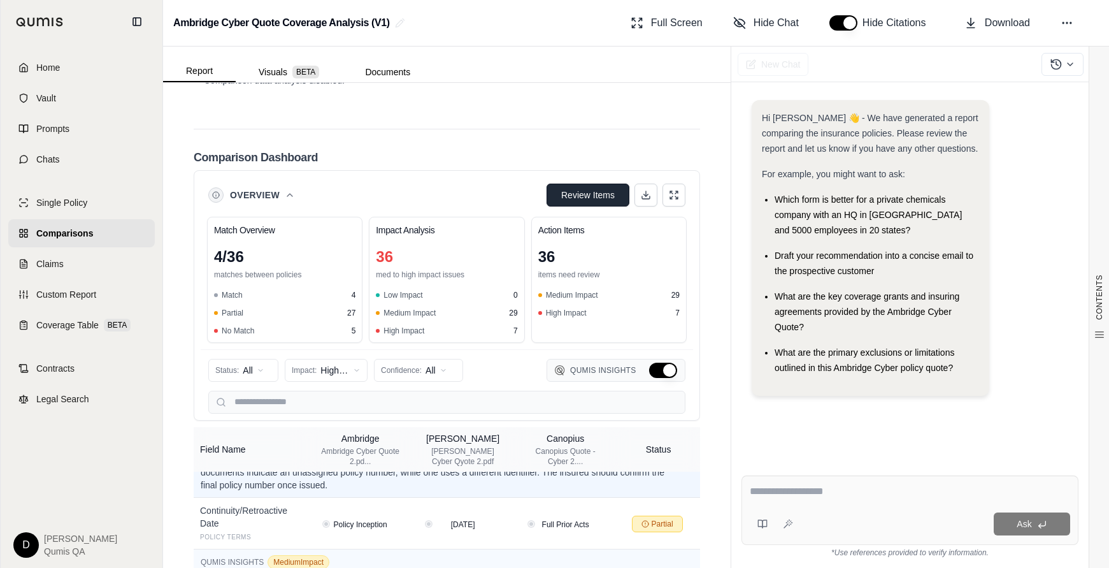
click at [574, 189] on span "Review Items" at bounding box center [588, 195] width 54 height 13
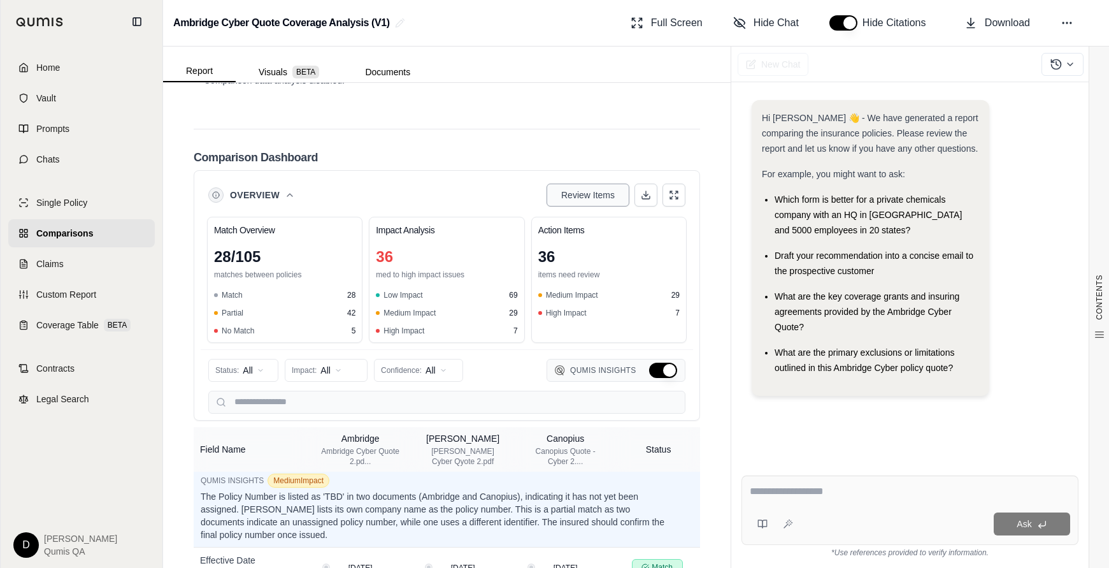
scroll to position [866, 0]
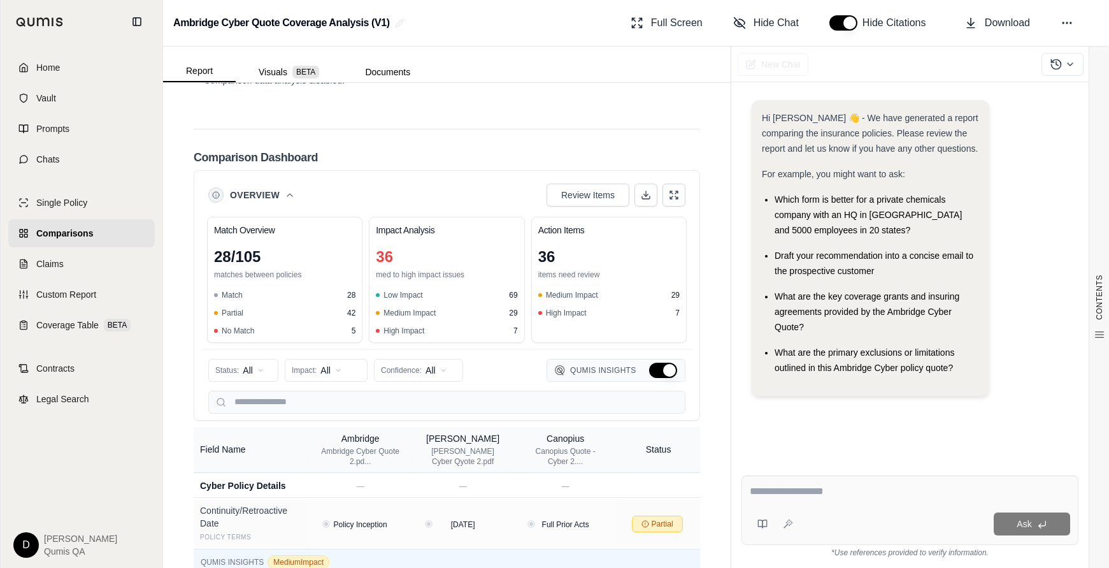
click at [290, 194] on icon at bounding box center [289, 195] width 5 height 3
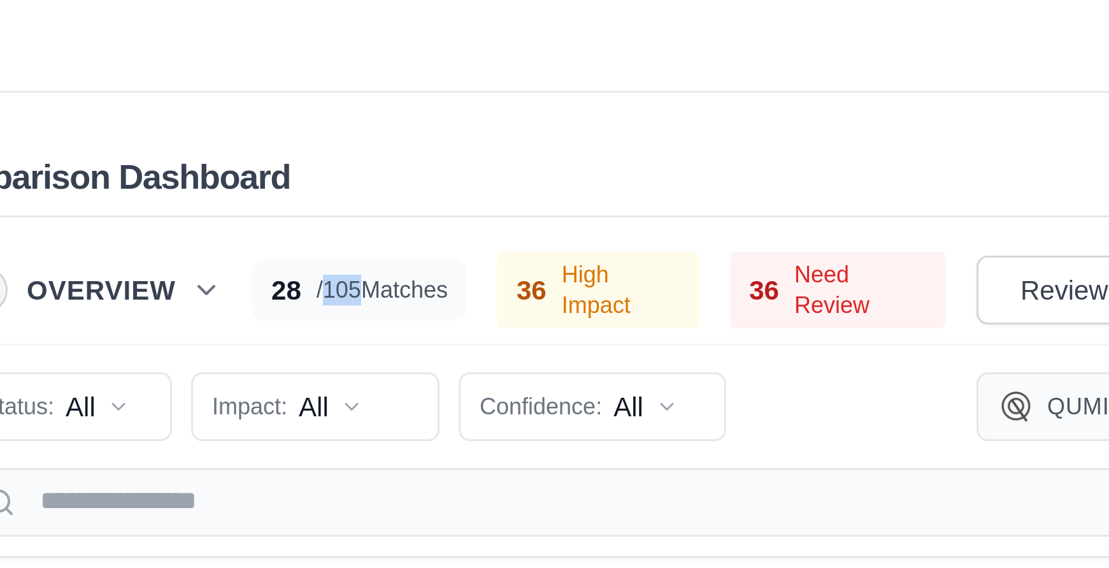
drag, startPoint x: 331, startPoint y: 142, endPoint x: 345, endPoint y: 143, distance: 13.4
click at [345, 190] on span "/ 105 Matches" at bounding box center [349, 195] width 44 height 10
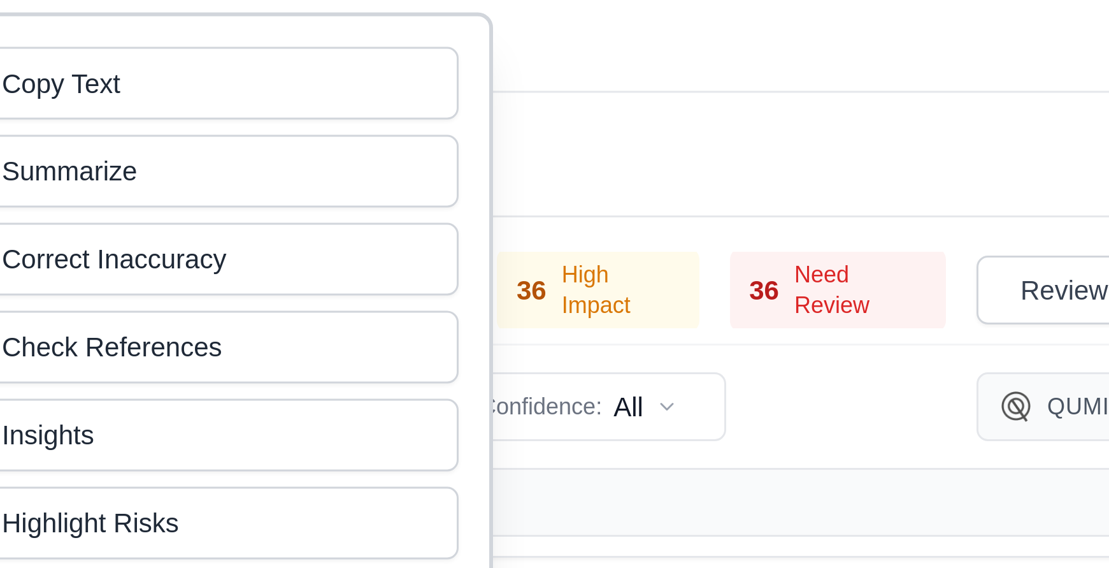
click at [399, 181] on div "36 High Impact" at bounding box center [421, 195] width 68 height 28
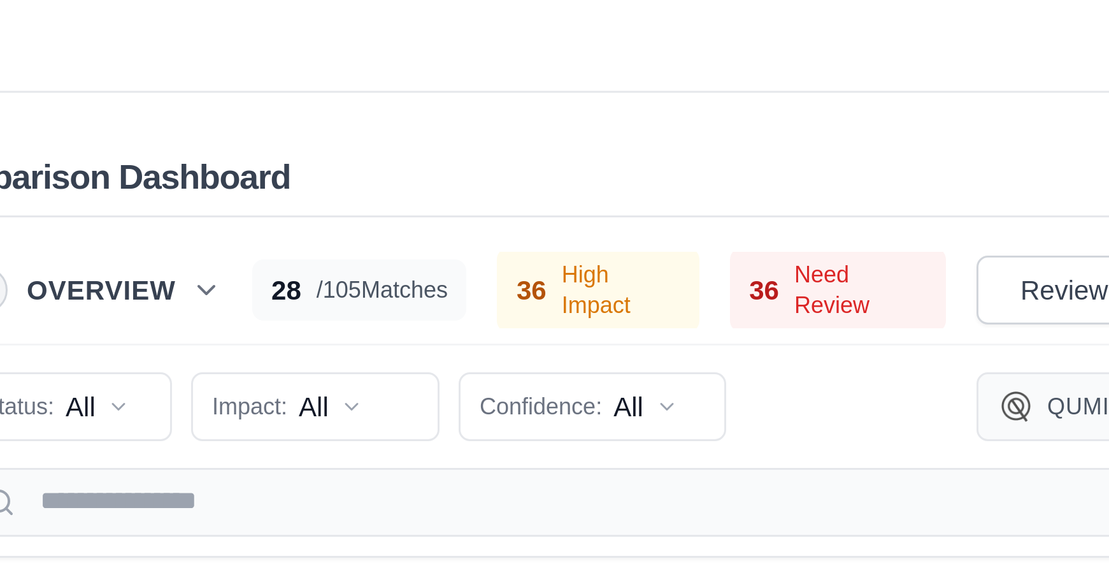
click at [339, 190] on span "/ 105 Matches" at bounding box center [349, 195] width 44 height 10
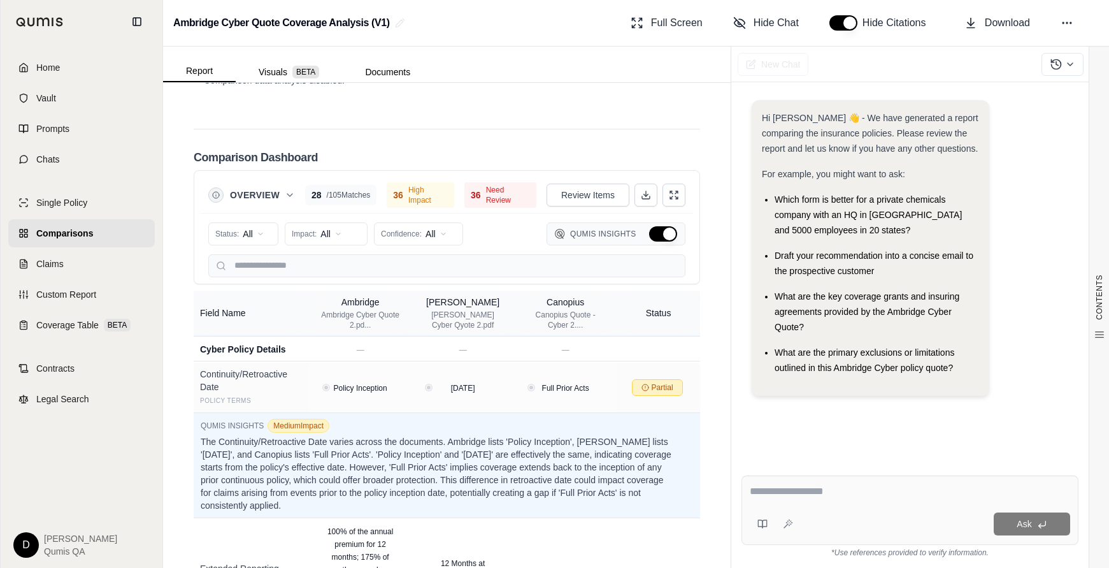
drag, startPoint x: 331, startPoint y: 144, endPoint x: 356, endPoint y: 155, distance: 26.5
click at [356, 190] on span "/ 105 Matches" at bounding box center [349, 195] width 44 height 10
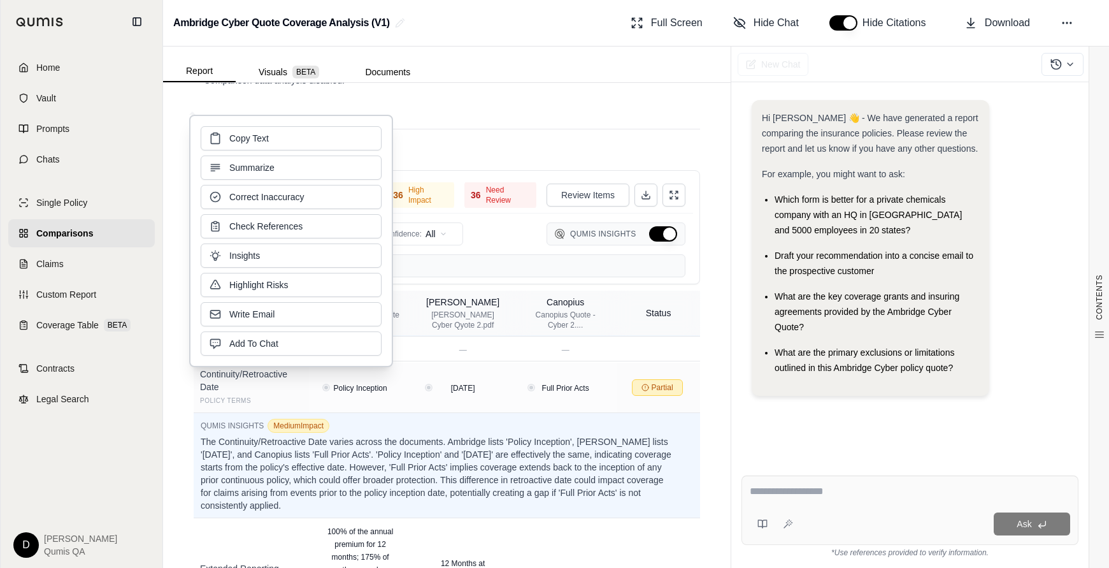
click at [426, 185] on span "High Impact" at bounding box center [428, 195] width 40 height 20
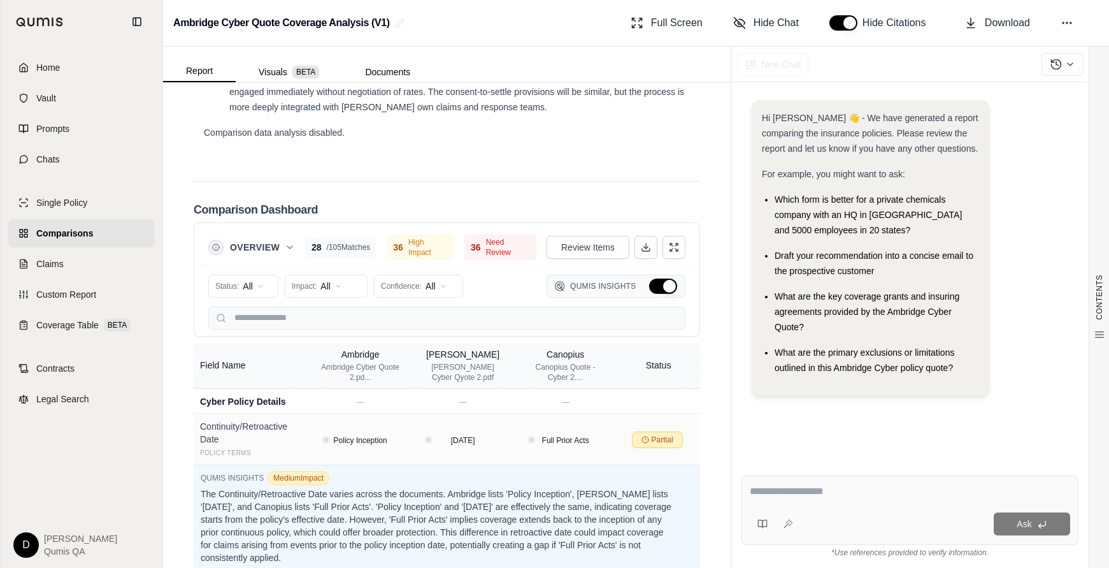
scroll to position [3190, 0]
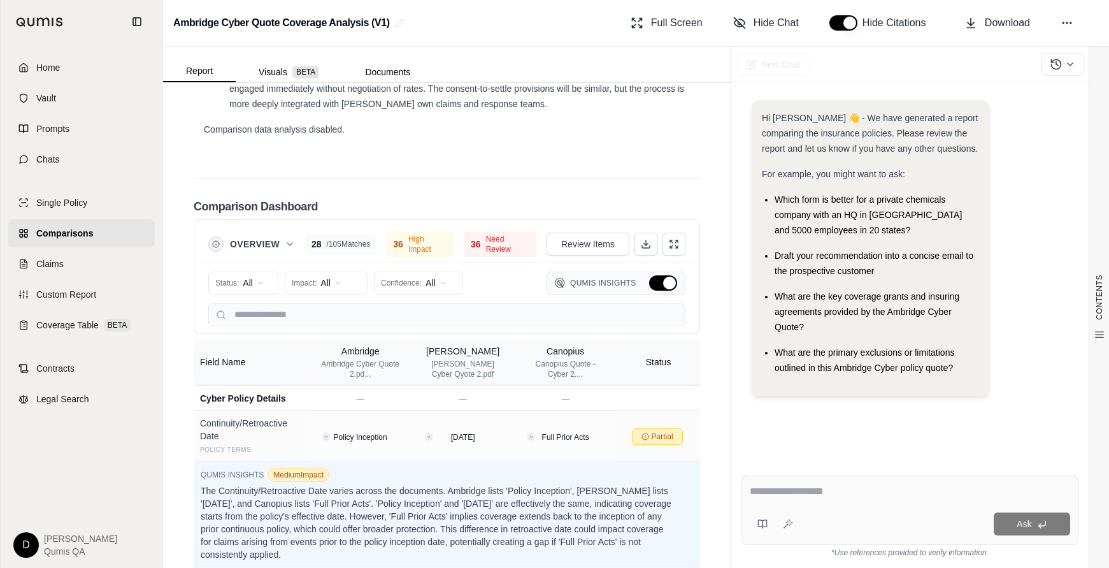
drag, startPoint x: 361, startPoint y: 204, endPoint x: 311, endPoint y: 195, distance: 50.5
click at [311, 234] on div "28 / 105 Matches" at bounding box center [340, 244] width 71 height 20
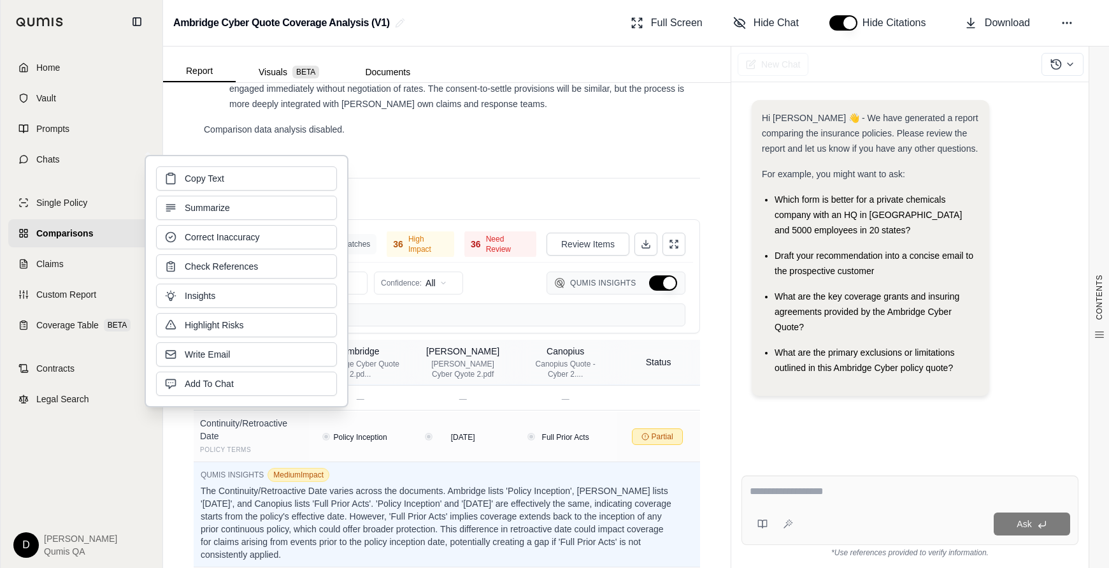
click at [354, 239] on span "/ 105 Matches" at bounding box center [349, 244] width 44 height 10
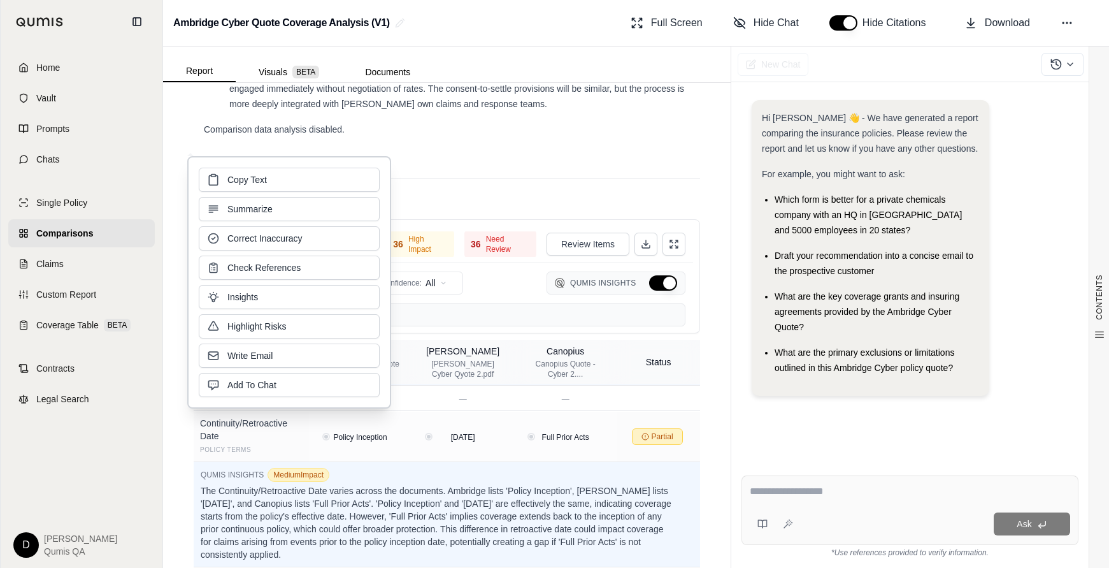
click at [435, 234] on span "High Impact" at bounding box center [428, 244] width 40 height 20
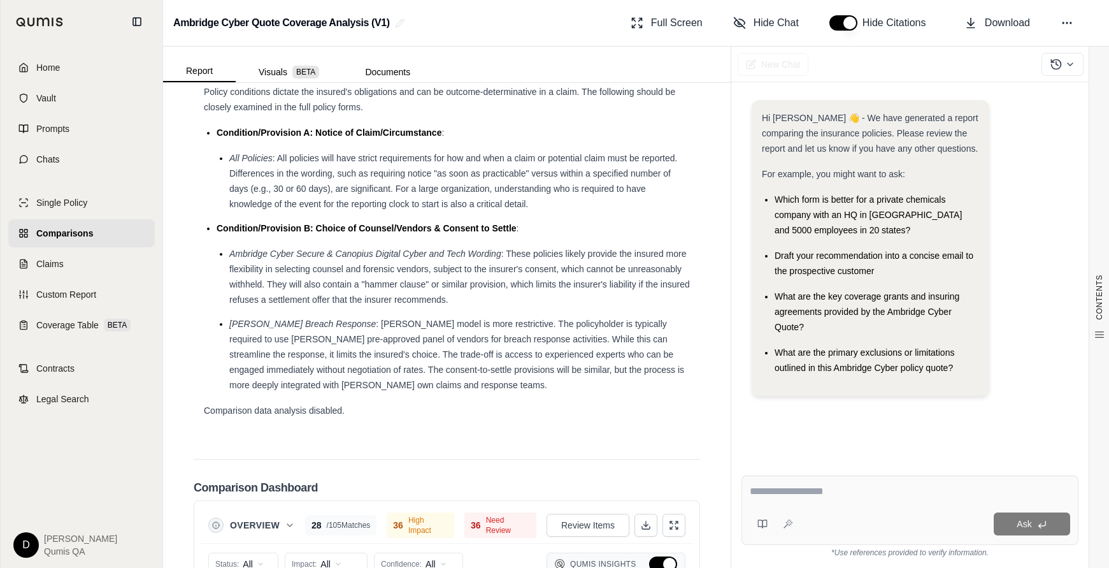
scroll to position [2899, 0]
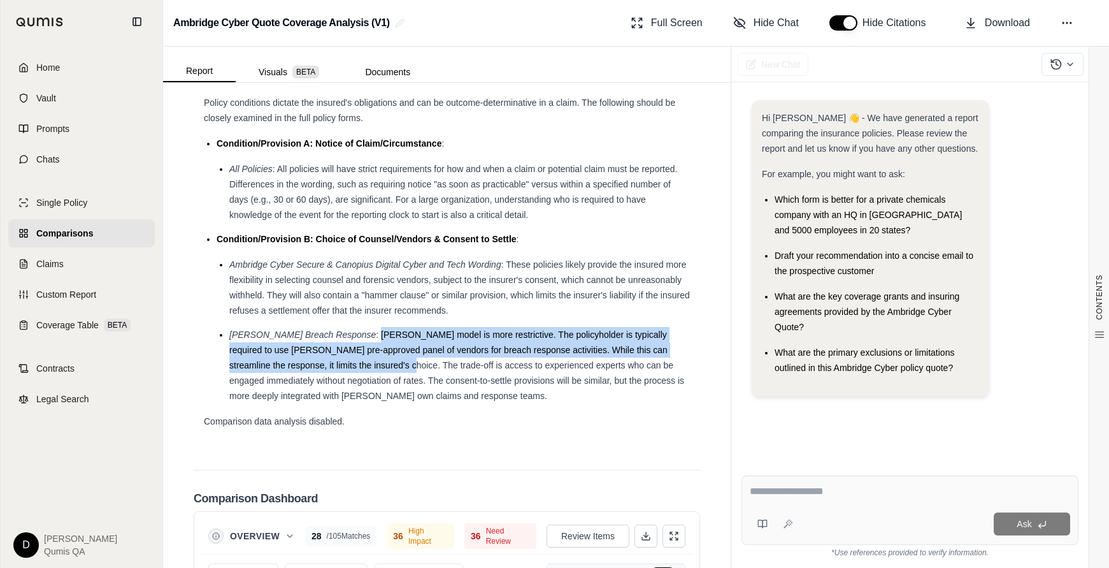
drag, startPoint x: 338, startPoint y: 287, endPoint x: 342, endPoint y: 317, distance: 30.1
click at [342, 329] on span ": [PERSON_NAME] model is more restrictive. The policyholder is typically requir…" at bounding box center [456, 364] width 455 height 71
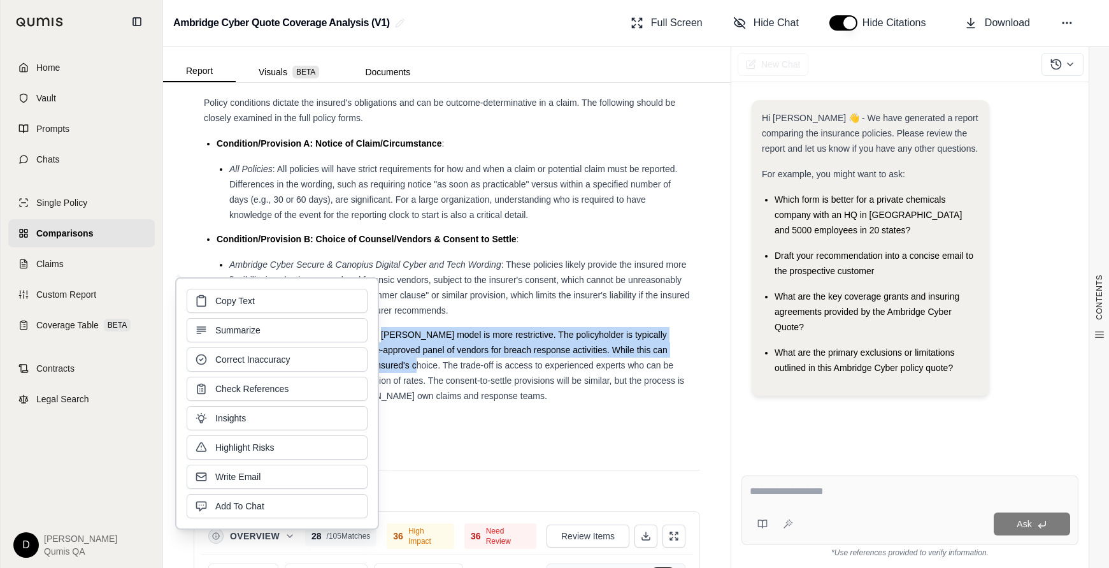
click at [436, 329] on span ": [PERSON_NAME] model is more restrictive. The policyholder is typically requir…" at bounding box center [456, 364] width 455 height 71
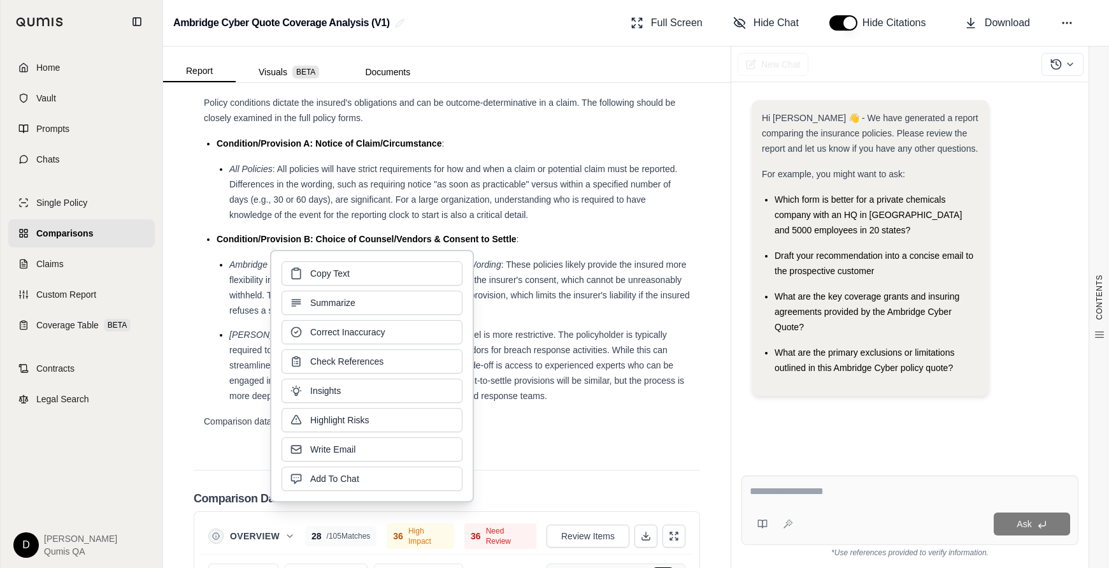
click at [502, 329] on span ": [PERSON_NAME] model is more restrictive. The policyholder is typically requir…" at bounding box center [456, 364] width 455 height 71
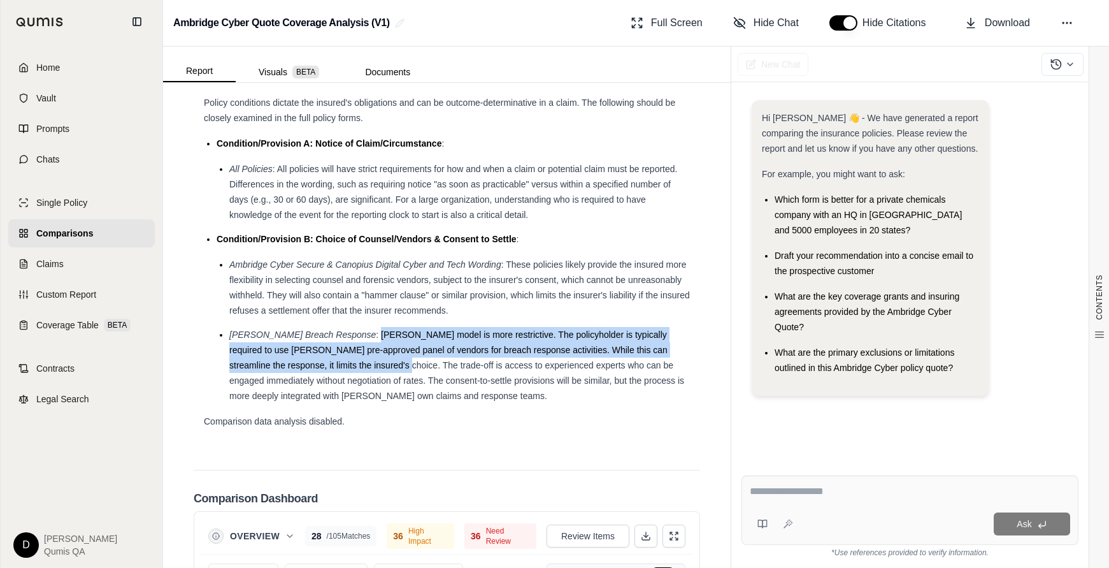
drag, startPoint x: 339, startPoint y: 286, endPoint x: 335, endPoint y: 324, distance: 38.4
click at [335, 327] on li "[PERSON_NAME] Breach Response : [PERSON_NAME] model is more restrictive. The po…" at bounding box center [459, 365] width 461 height 76
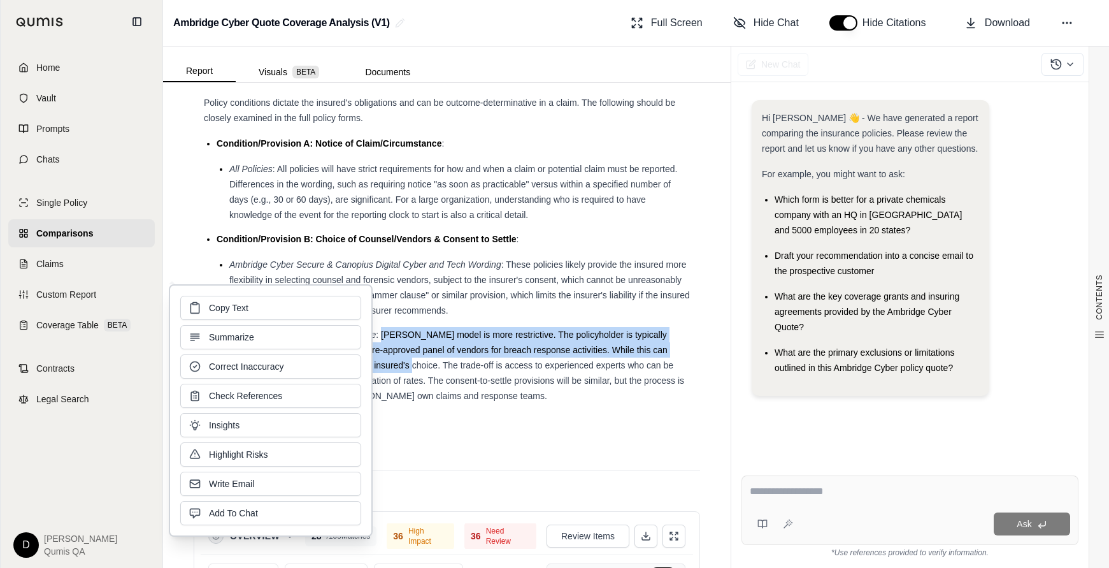
click at [412, 329] on span ": [PERSON_NAME] model is more restrictive. The policyholder is typically requir…" at bounding box center [456, 364] width 455 height 71
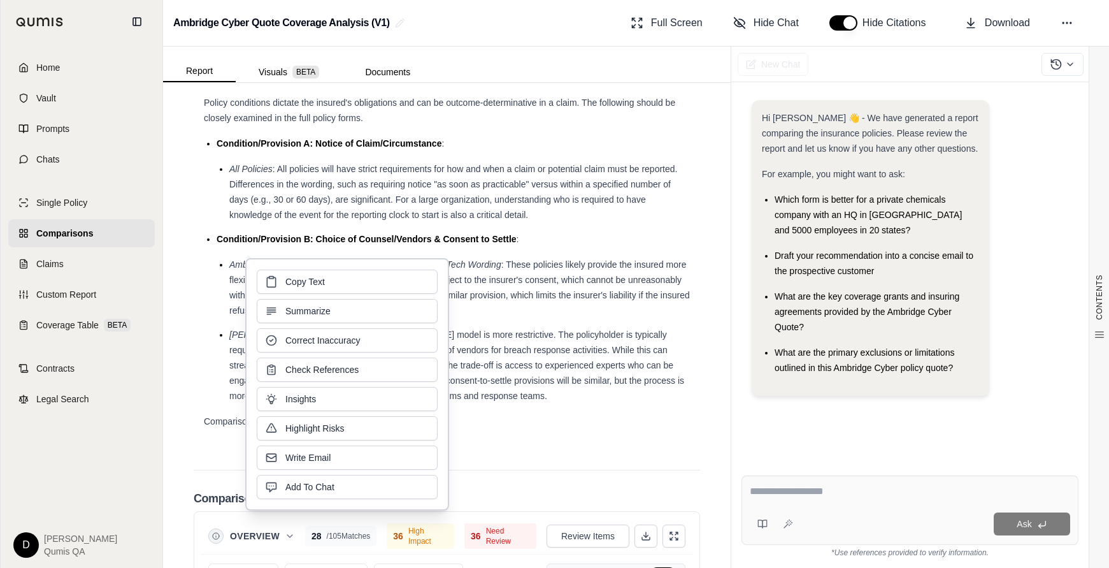
click at [510, 329] on span ": [PERSON_NAME] model is more restrictive. The policyholder is typically requir…" at bounding box center [456, 364] width 455 height 71
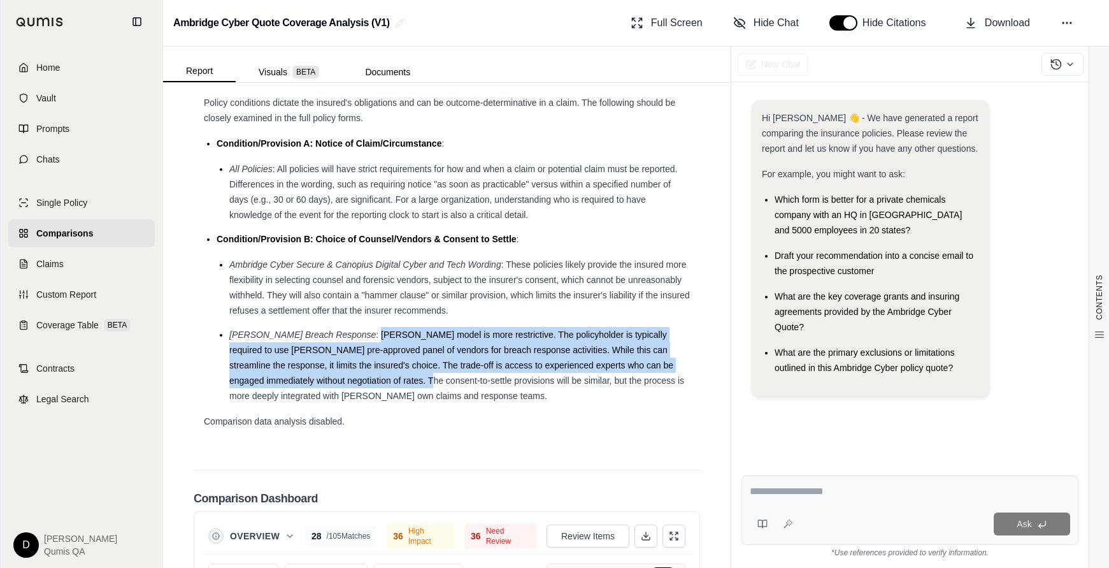
drag, startPoint x: 341, startPoint y: 289, endPoint x: 353, endPoint y: 331, distance: 43.8
click at [353, 331] on span ": [PERSON_NAME] model is more restrictive. The policyholder is typically requir…" at bounding box center [456, 364] width 455 height 71
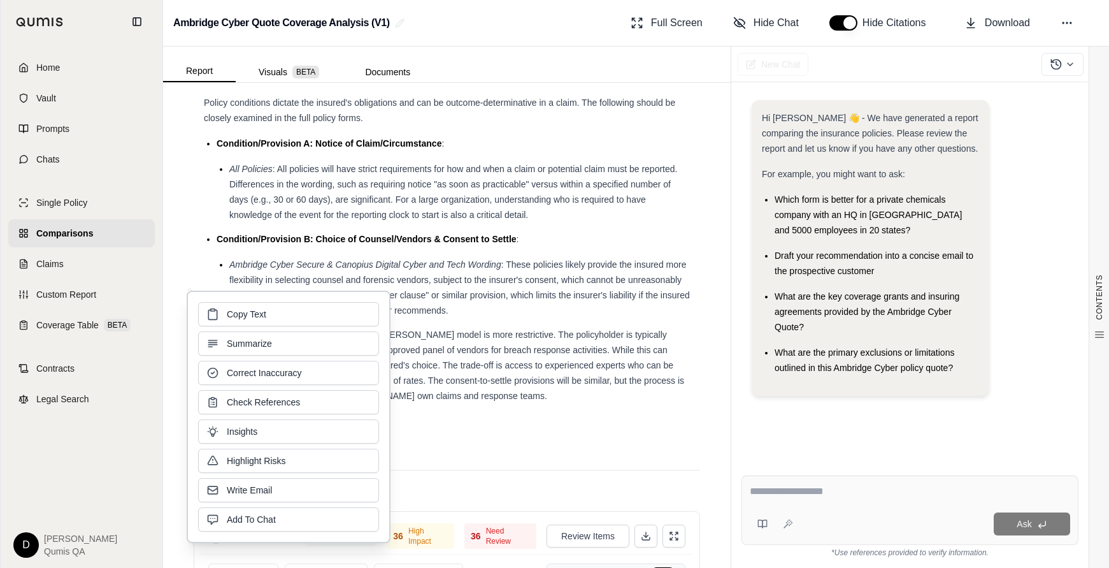
click at [438, 338] on span ": [PERSON_NAME] model is more restrictive. The policyholder is typically requir…" at bounding box center [456, 364] width 455 height 71
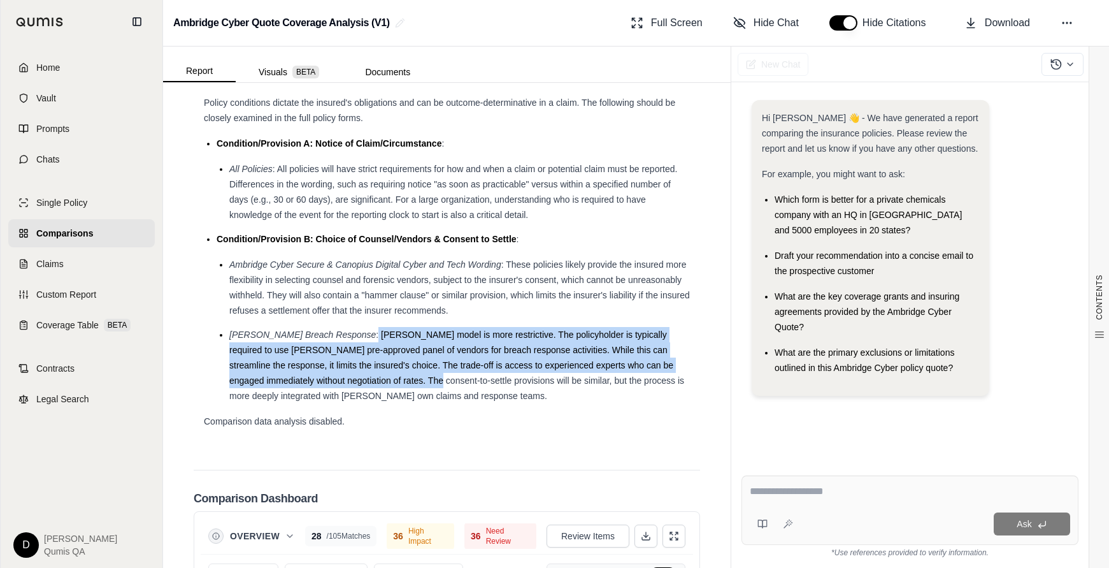
drag, startPoint x: 336, startPoint y: 294, endPoint x: 359, endPoint y: 336, distance: 48.5
click at [359, 336] on li "[PERSON_NAME] Breach Response : [PERSON_NAME] model is more restrictive. The po…" at bounding box center [459, 365] width 461 height 76
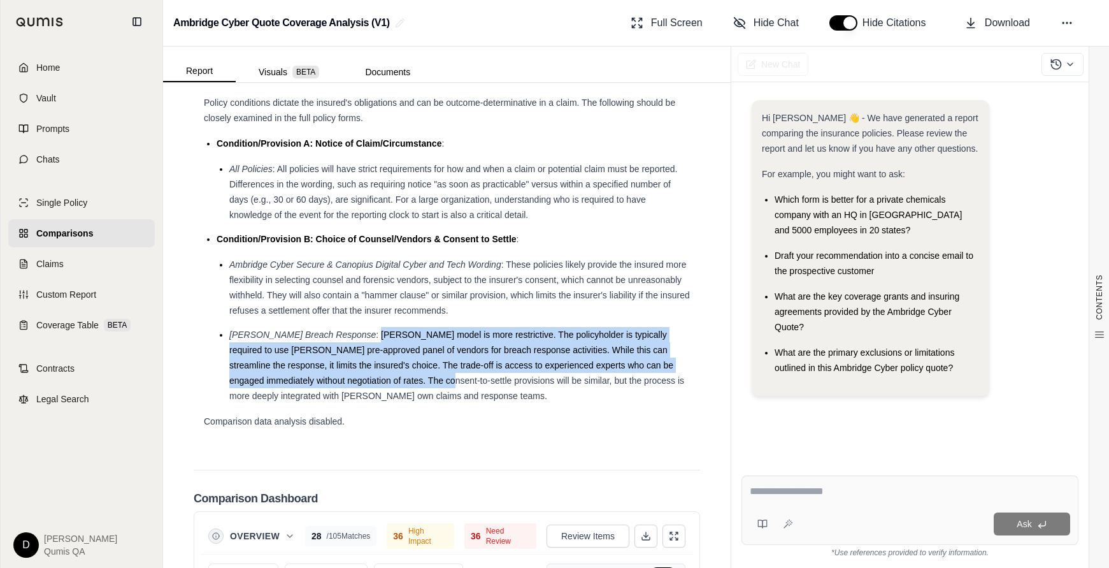
drag, startPoint x: 340, startPoint y: 285, endPoint x: 370, endPoint y: 338, distance: 61.3
click at [370, 338] on span ": [PERSON_NAME] model is more restrictive. The policyholder is typically requir…" at bounding box center [456, 364] width 455 height 71
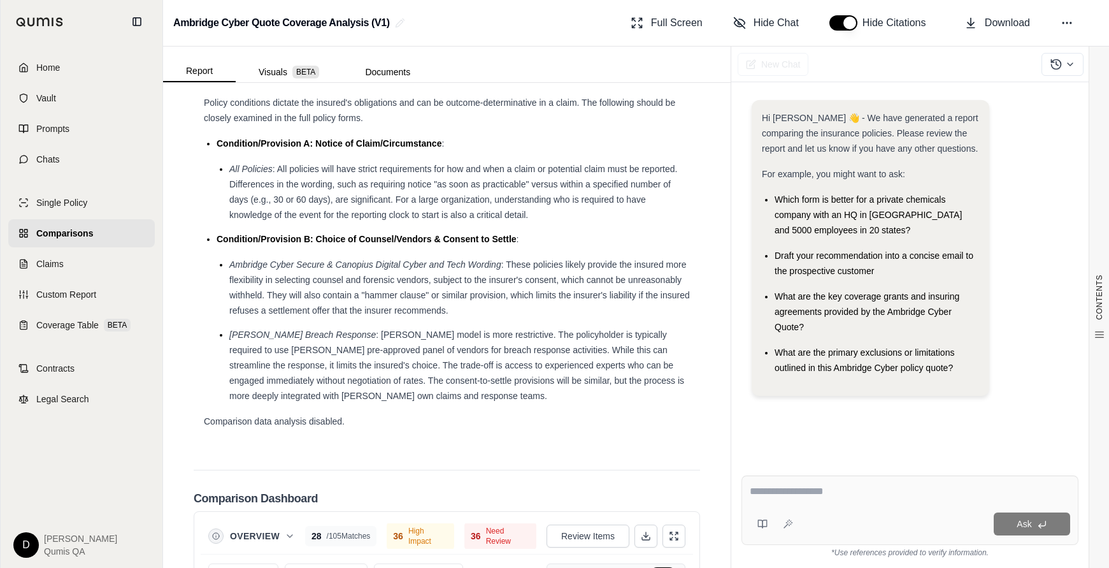
click at [438, 327] on li "[PERSON_NAME] Breach Response : [PERSON_NAME] model is more restrictive. The po…" at bounding box center [459, 365] width 461 height 76
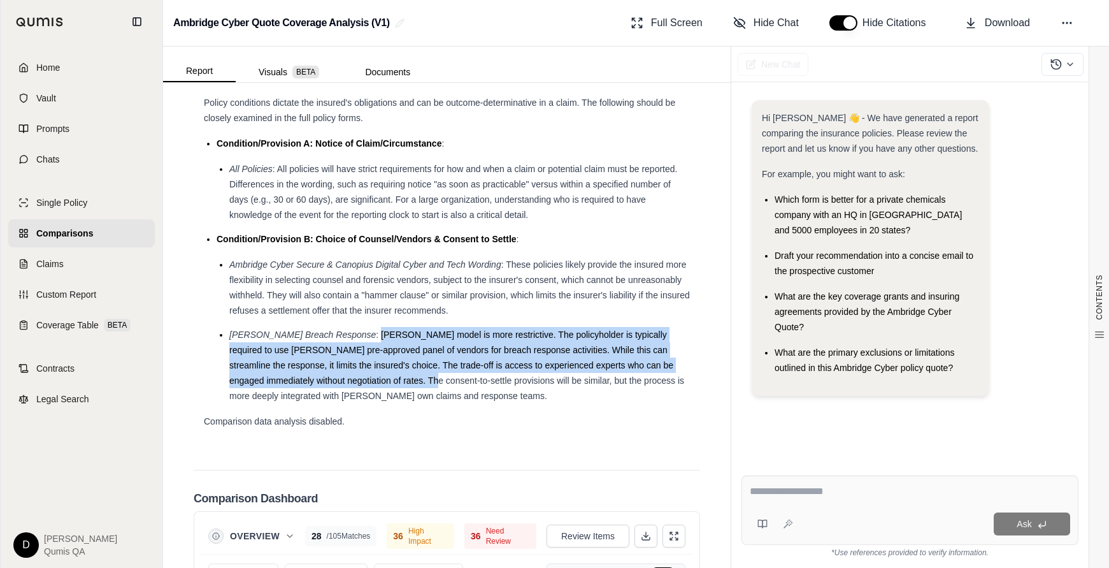
drag, startPoint x: 338, startPoint y: 286, endPoint x: 355, endPoint y: 335, distance: 51.2
click at [355, 335] on span ": [PERSON_NAME] model is more restrictive. The policyholder is typically requir…" at bounding box center [456, 364] width 455 height 71
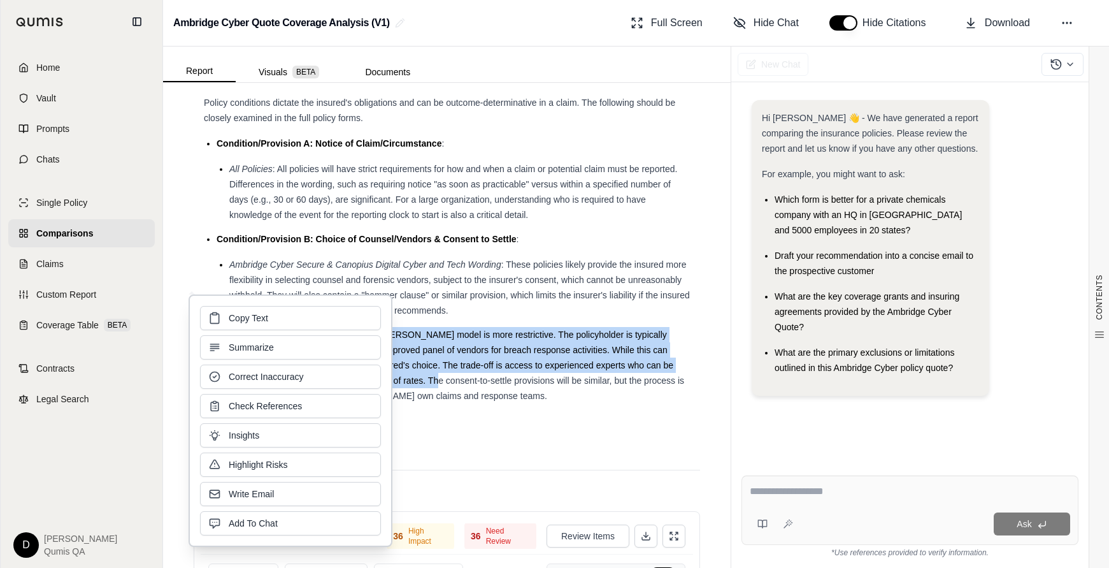
click at [412, 329] on span ": [PERSON_NAME] model is more restrictive. The policyholder is typically requir…" at bounding box center [456, 364] width 455 height 71
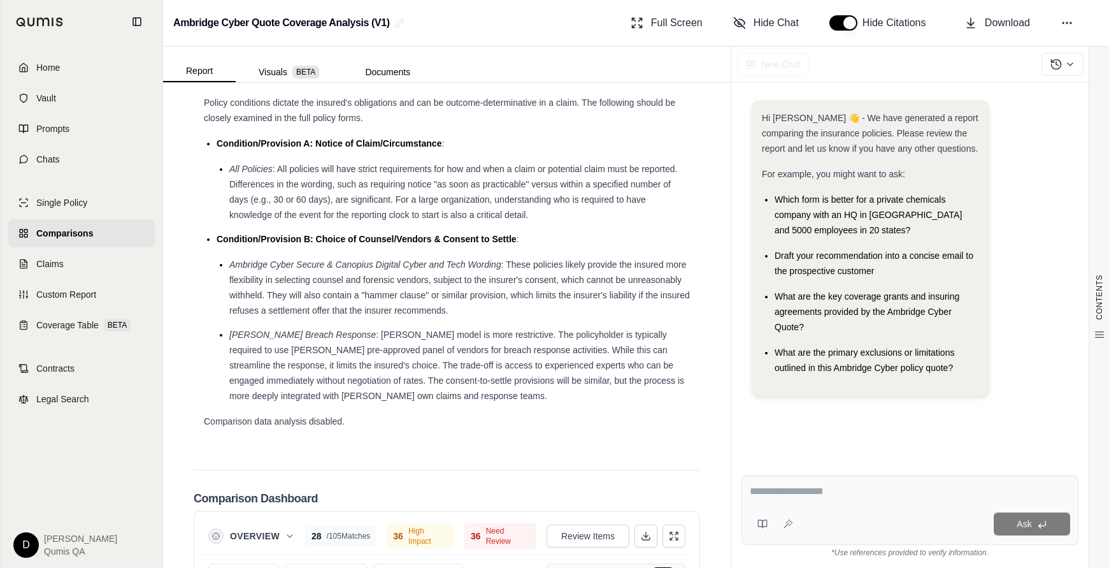
click at [478, 329] on span ": [PERSON_NAME] model is more restrictive. The policyholder is typically requir…" at bounding box center [456, 364] width 455 height 71
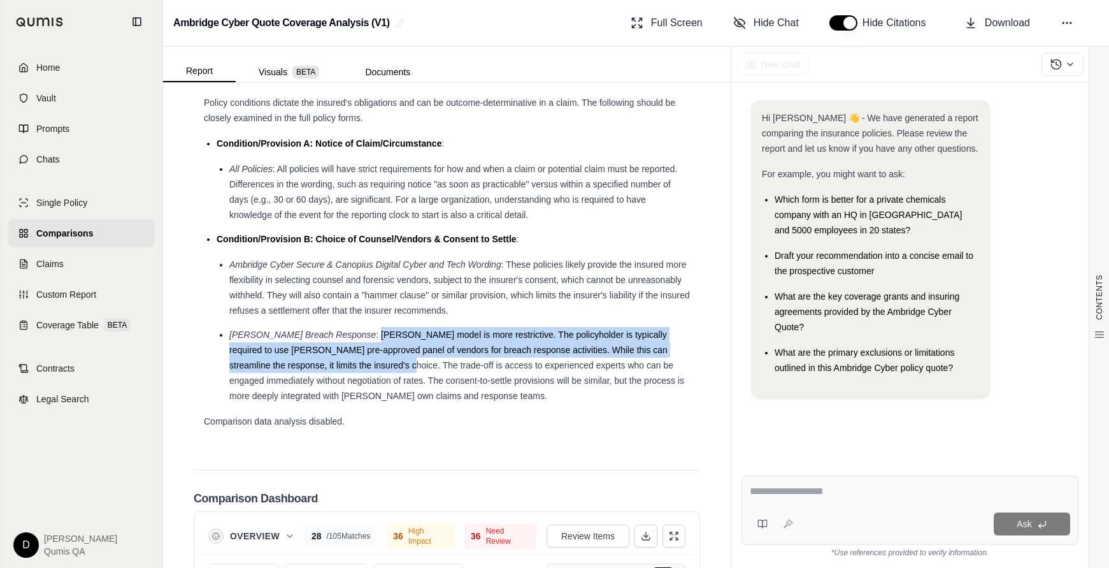
drag, startPoint x: 341, startPoint y: 288, endPoint x: 341, endPoint y: 326, distance: 38.2
click at [341, 327] on li "[PERSON_NAME] Breach Response : [PERSON_NAME] model is more restrictive. The po…" at bounding box center [459, 365] width 461 height 76
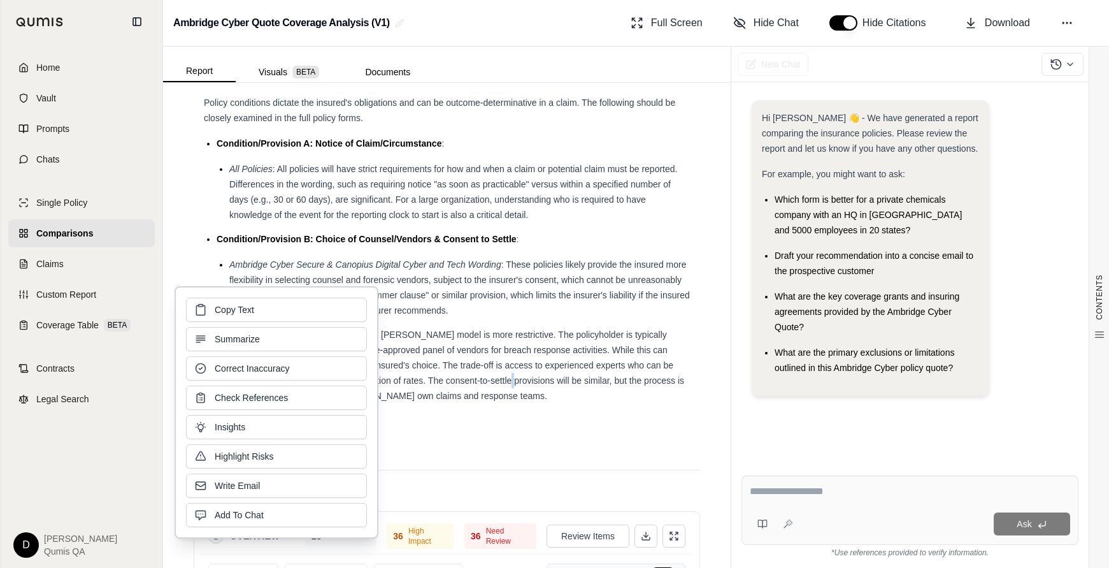
click at [424, 335] on span ": [PERSON_NAME] model is more restrictive. The policyholder is typically requir…" at bounding box center [456, 364] width 455 height 71
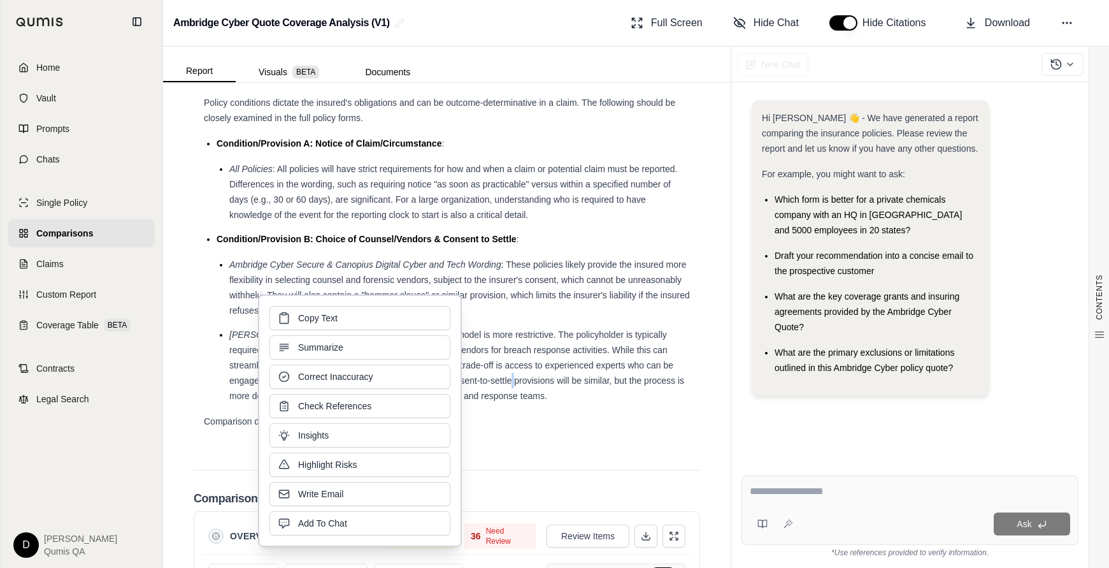
click at [482, 334] on span ": [PERSON_NAME] model is more restrictive. The policyholder is typically requir…" at bounding box center [456, 364] width 455 height 71
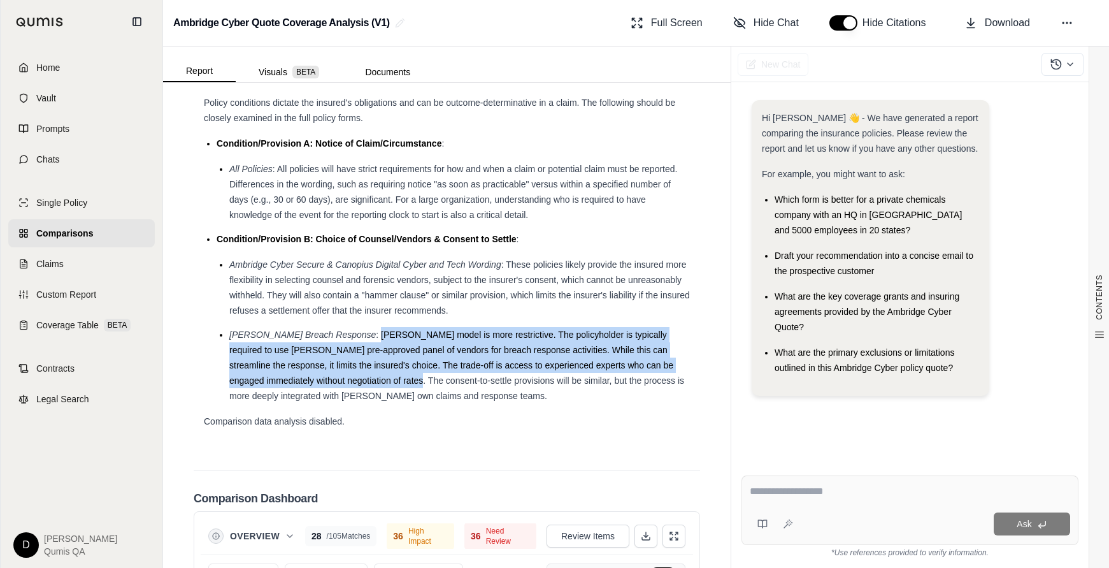
drag, startPoint x: 339, startPoint y: 289, endPoint x: 339, endPoint y: 332, distance: 42.7
click at [339, 332] on span ": [PERSON_NAME] model is more restrictive. The policyholder is typically requir…" at bounding box center [456, 364] width 455 height 71
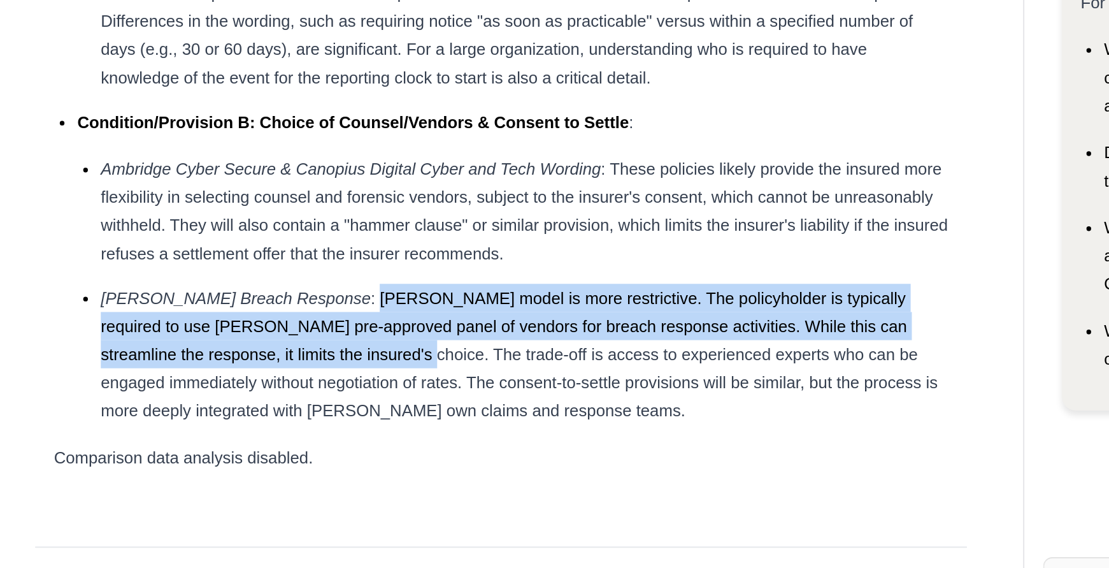
drag, startPoint x: 341, startPoint y: 288, endPoint x: 335, endPoint y: 320, distance: 32.4
click at [335, 329] on span ": [PERSON_NAME] model is more restrictive. The policyholder is typically requir…" at bounding box center [456, 364] width 455 height 71
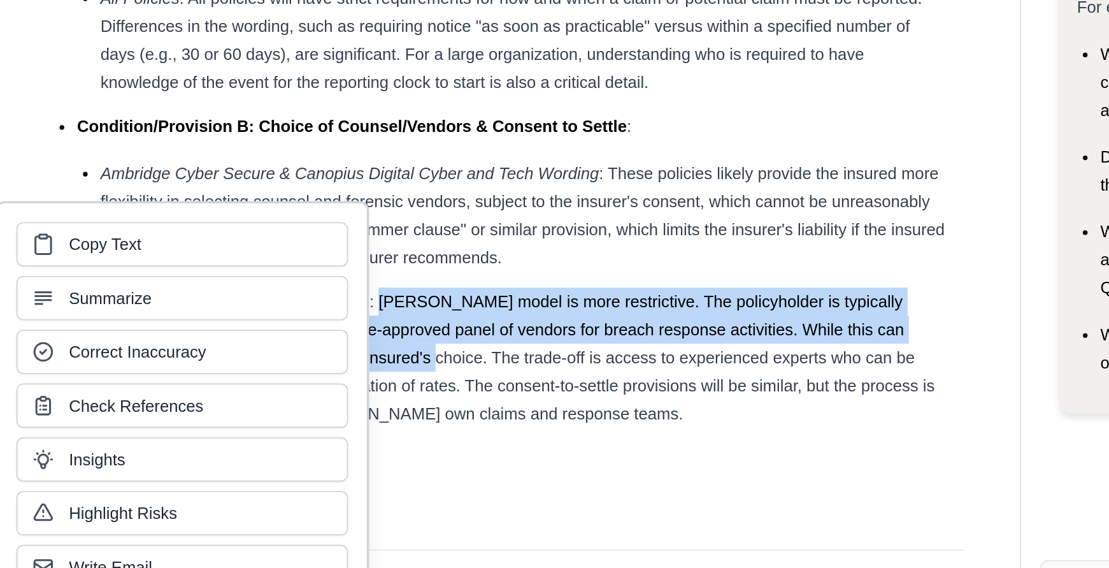
click at [414, 329] on span ": [PERSON_NAME] model is more restrictive. The policyholder is typically requir…" at bounding box center [456, 364] width 455 height 71
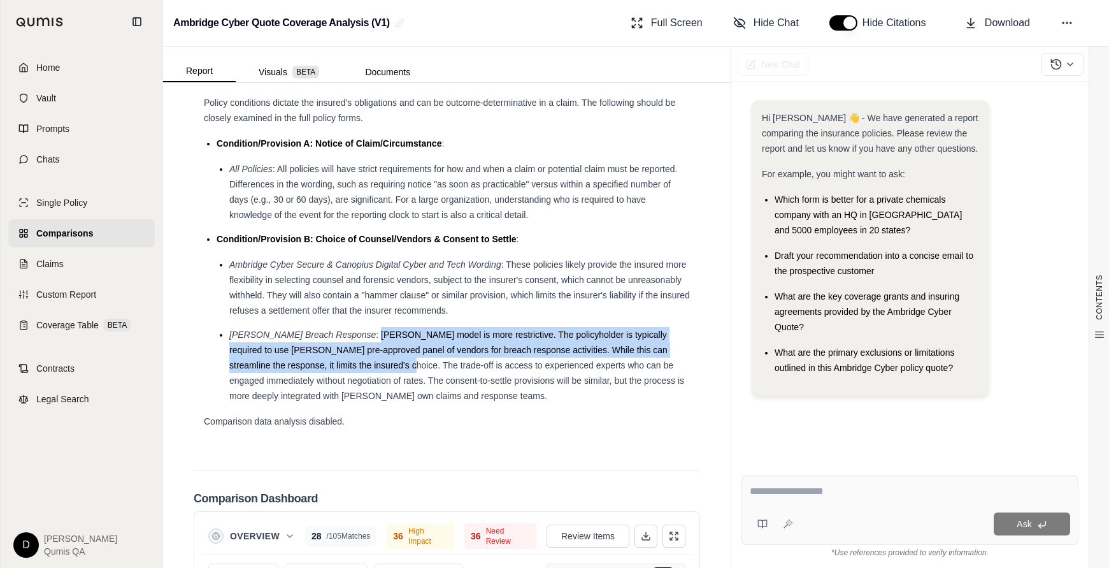
drag, startPoint x: 340, startPoint y: 289, endPoint x: 340, endPoint y: 322, distance: 33.8
click at [340, 329] on span ": [PERSON_NAME] model is more restrictive. The policyholder is typically requir…" at bounding box center [456, 364] width 455 height 71
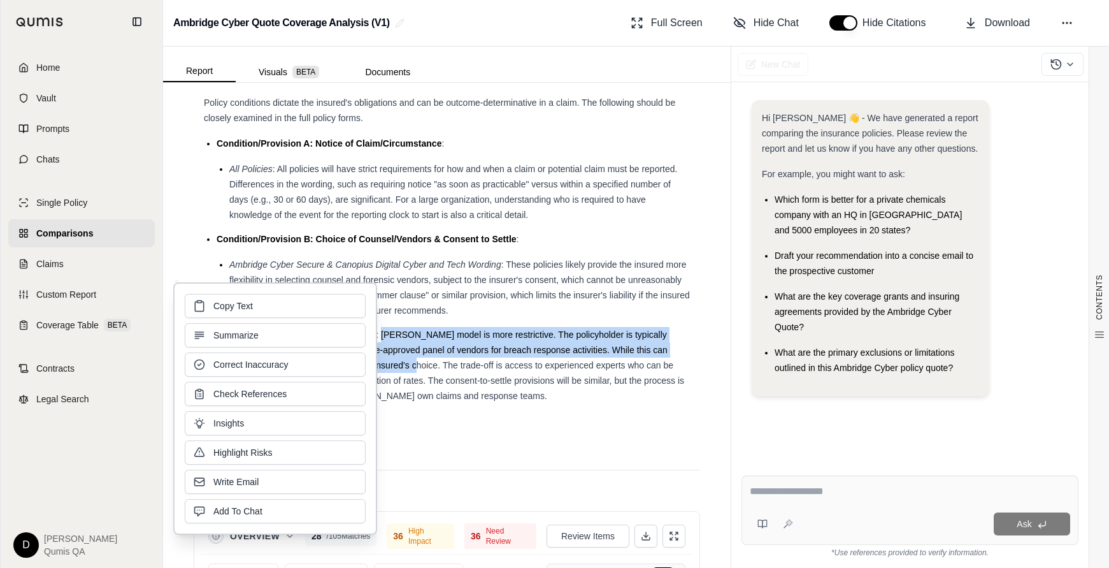
click at [420, 329] on span ": [PERSON_NAME] model is more restrictive. The policyholder is typically requir…" at bounding box center [456, 364] width 455 height 71
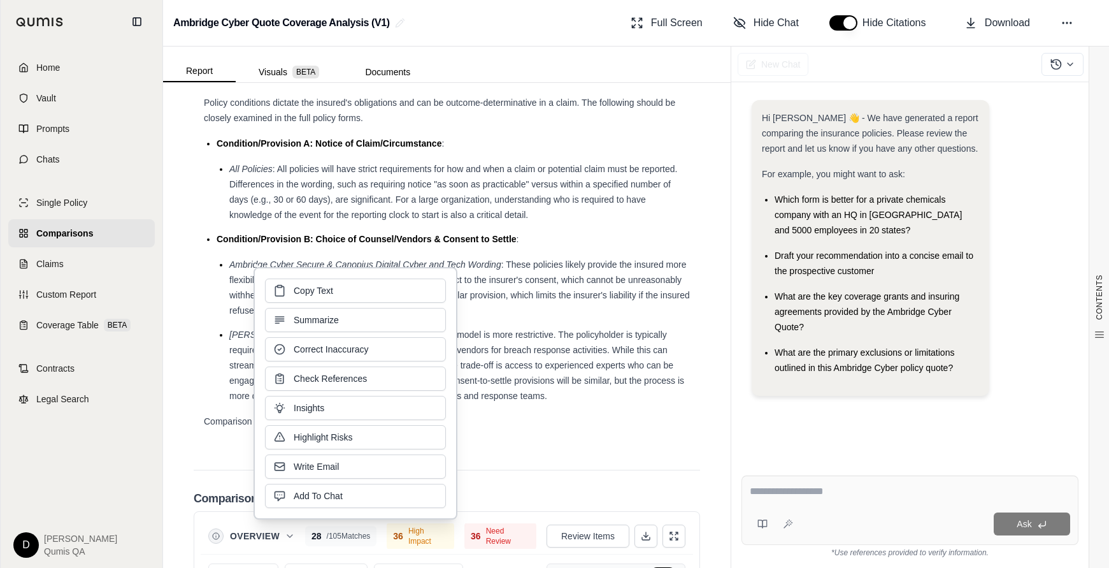
click at [482, 329] on span ": [PERSON_NAME] model is more restrictive. The policyholder is typically requir…" at bounding box center [456, 364] width 455 height 71
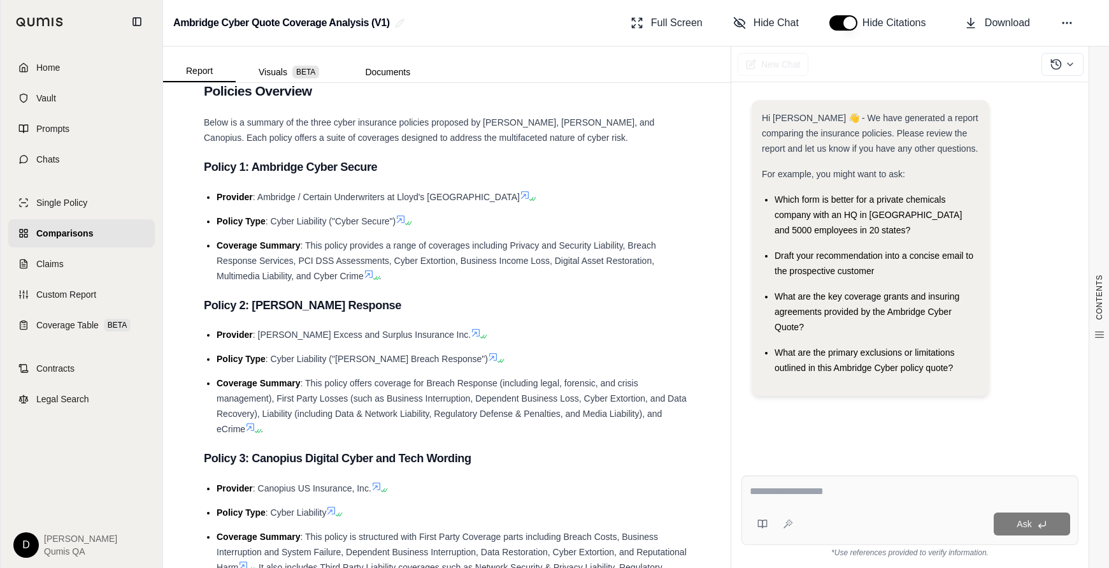
scroll to position [0, 0]
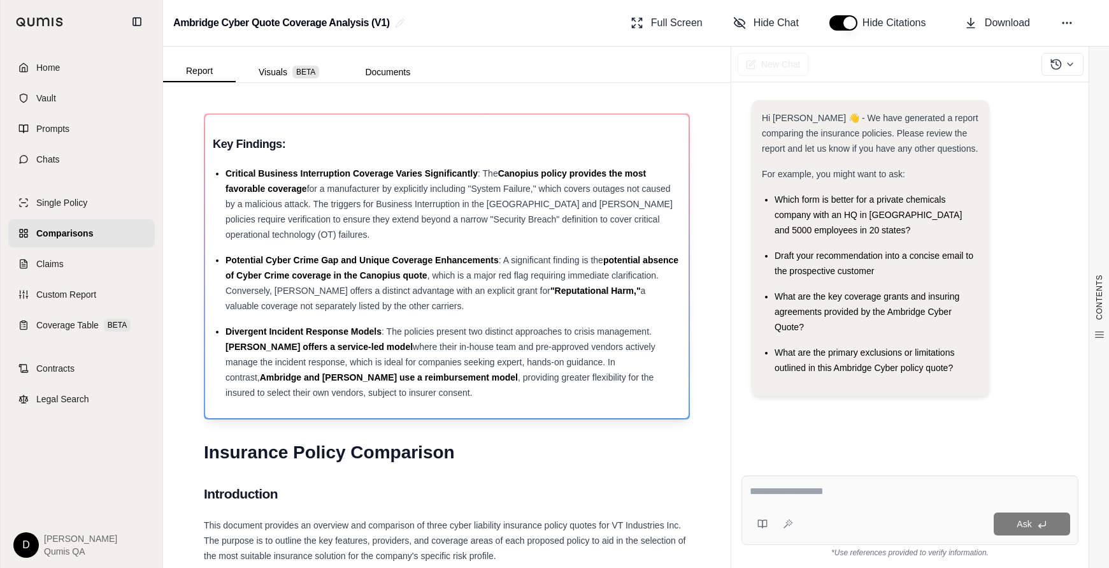
click at [479, 364] on span "where their in-house team and pre-approved vendors actively manage the incident…" at bounding box center [441, 362] width 430 height 41
click at [414, 304] on span "a valuable coverage not separately listed by the other carriers." at bounding box center [436, 297] width 420 height 25
click at [482, 308] on div "Potential Cyber Crime Gap and Unique Coverage Enhancements : A significant find…" at bounding box center [454, 282] width 456 height 61
